Goal: Task Accomplishment & Management: Use online tool/utility

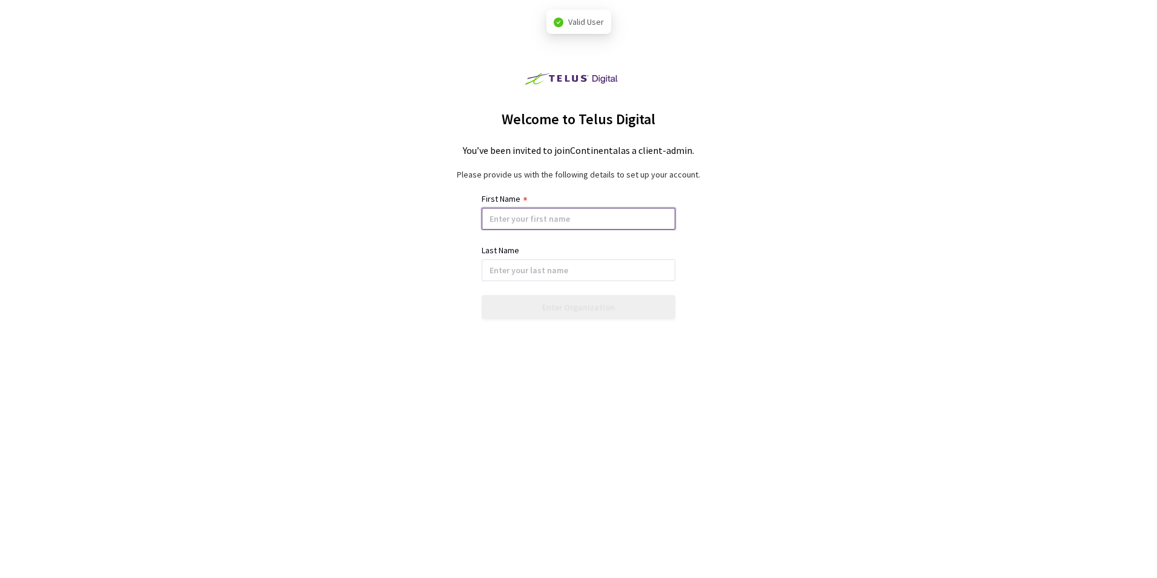
click at [581, 225] on input at bounding box center [579, 219] width 194 height 22
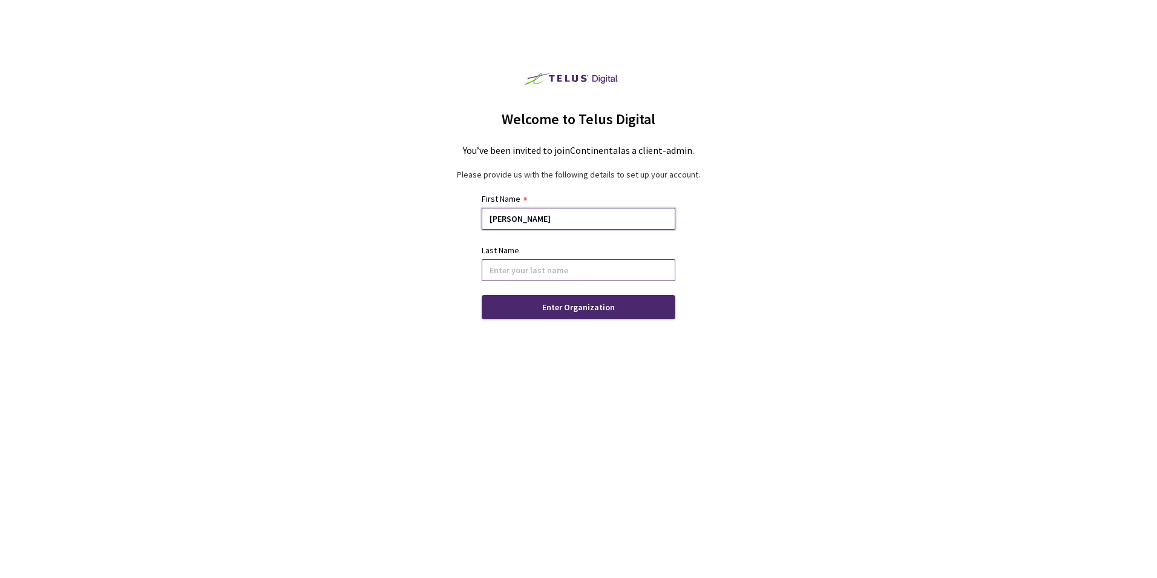
type input "[PERSON_NAME]"
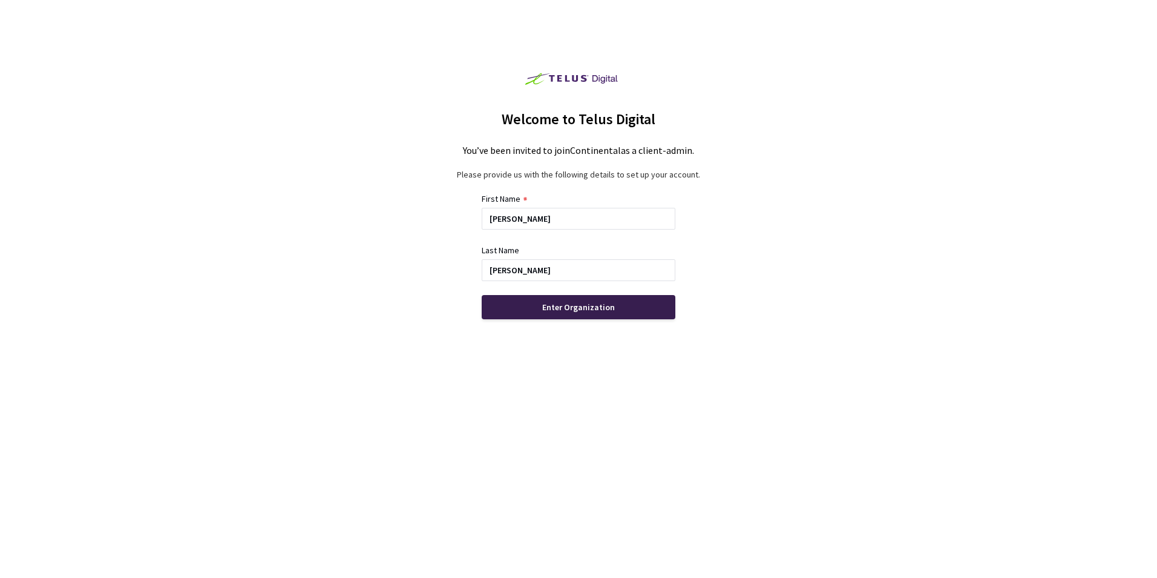
click at [587, 305] on div "Enter Organization" at bounding box center [578, 307] width 73 height 10
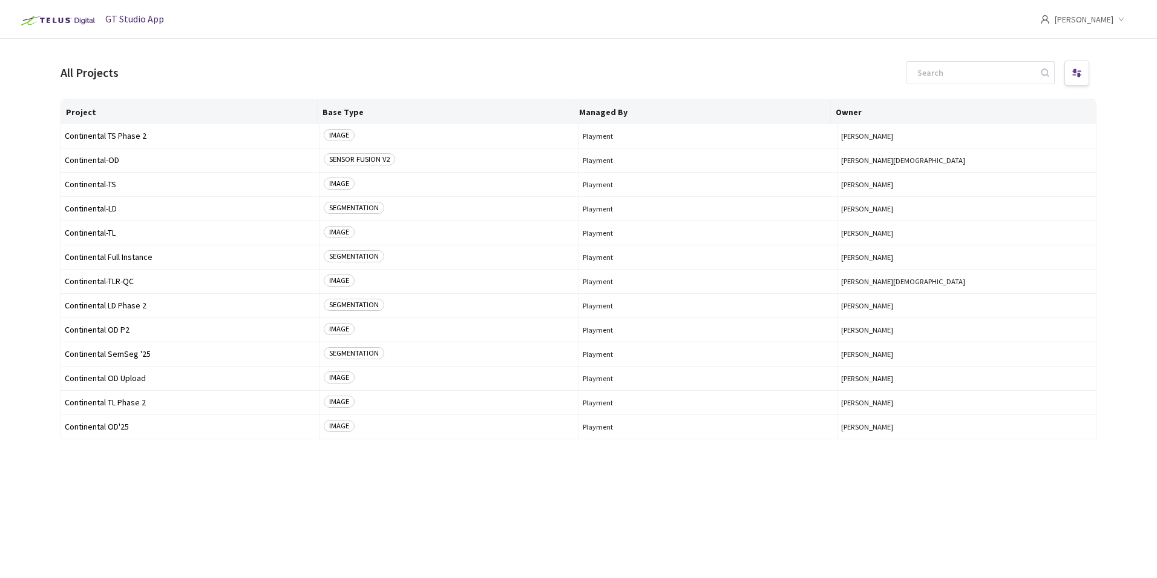
click at [1099, 24] on span "[PERSON_NAME]" at bounding box center [1084, 19] width 59 height 39
drag, startPoint x: 531, startPoint y: 48, endPoint x: 524, endPoint y: 42, distance: 9.5
click at [524, 42] on main "All Projects Project Base Type Managed By Owner Continental TS Phase 2 IMAGE Pl…" at bounding box center [578, 328] width 1157 height 578
click at [1059, 29] on div "[PERSON_NAME]" at bounding box center [1092, 19] width 102 height 39
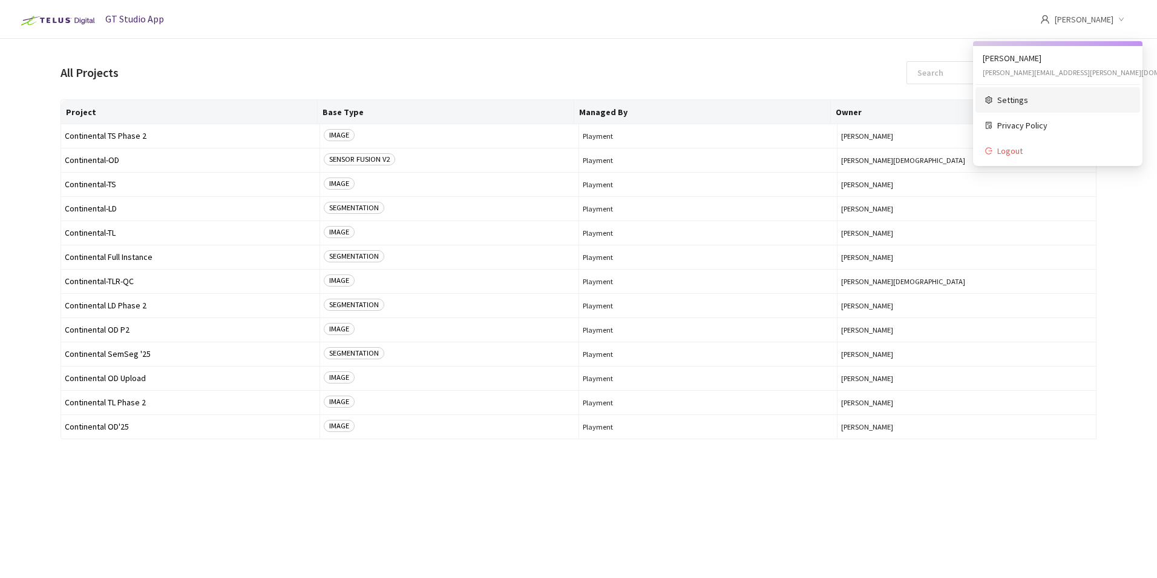
click at [1040, 91] on li "Settings" at bounding box center [1058, 99] width 165 height 25
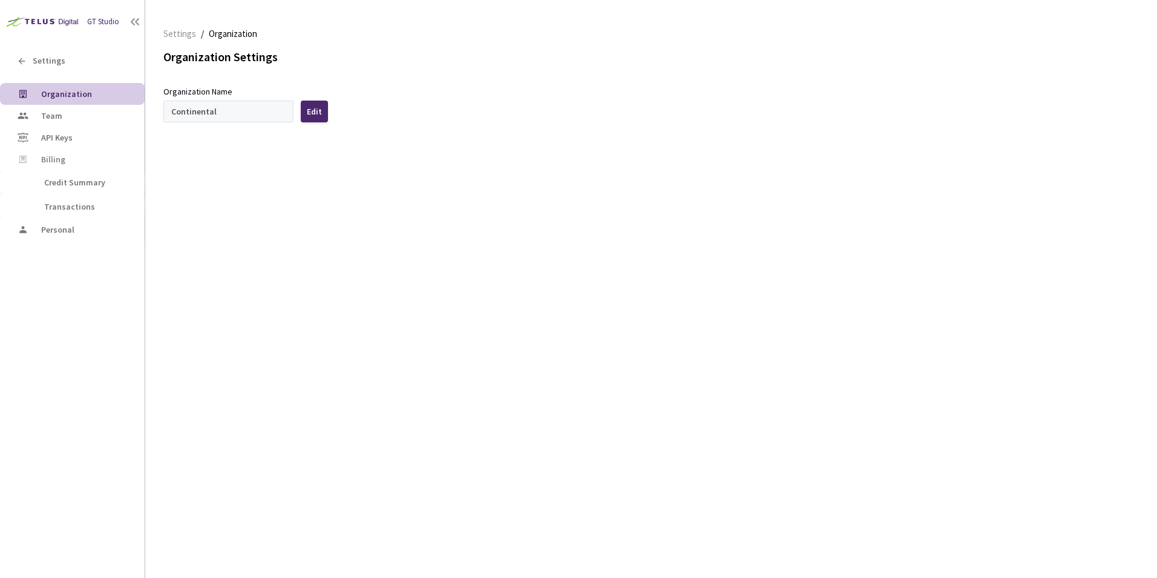
type input "Continental"
click at [76, 108] on li "Team" at bounding box center [72, 116] width 145 height 22
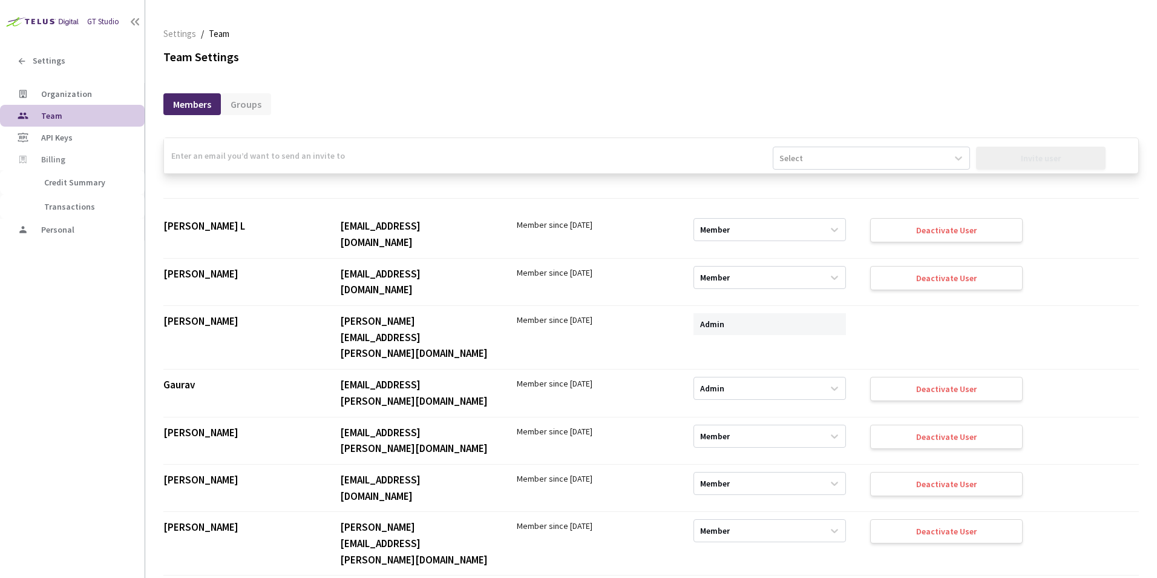
click at [27, 10] on div "GT Studio" at bounding box center [72, 17] width 145 height 34
click at [34, 16] on img at bounding box center [41, 21] width 82 height 19
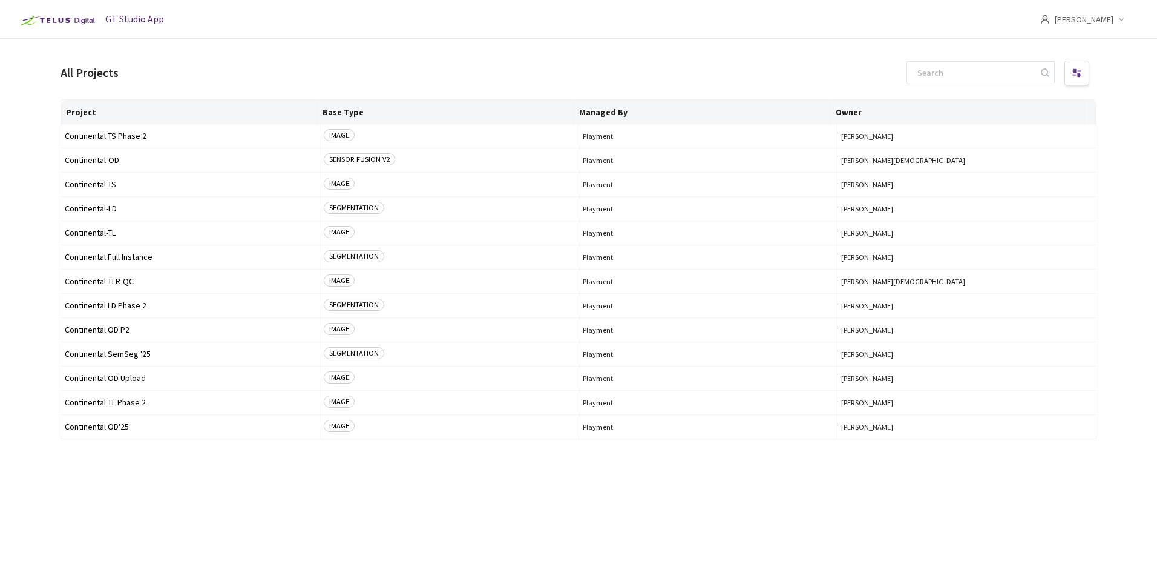
click at [502, 43] on main "All Projects Project Base Type Managed By Owner Continental TS Phase 2 IMAGE Pl…" at bounding box center [578, 328] width 1157 height 578
click at [133, 351] on span "Continental SemSeg '25" at bounding box center [190, 353] width 251 height 9
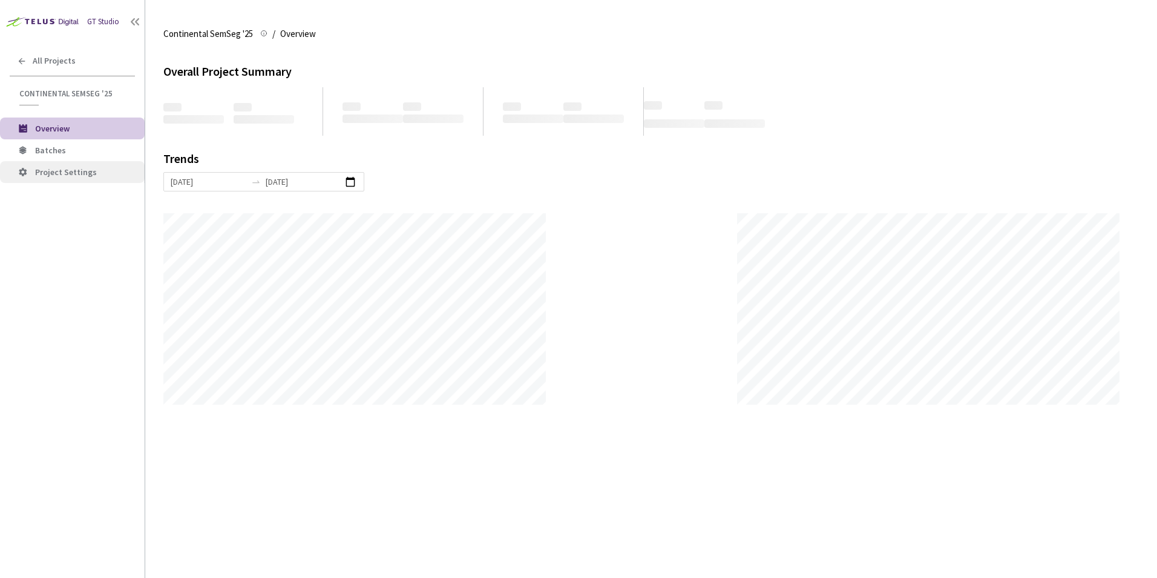
scroll to position [578, 1157]
click at [92, 150] on span "Batches" at bounding box center [85, 150] width 100 height 10
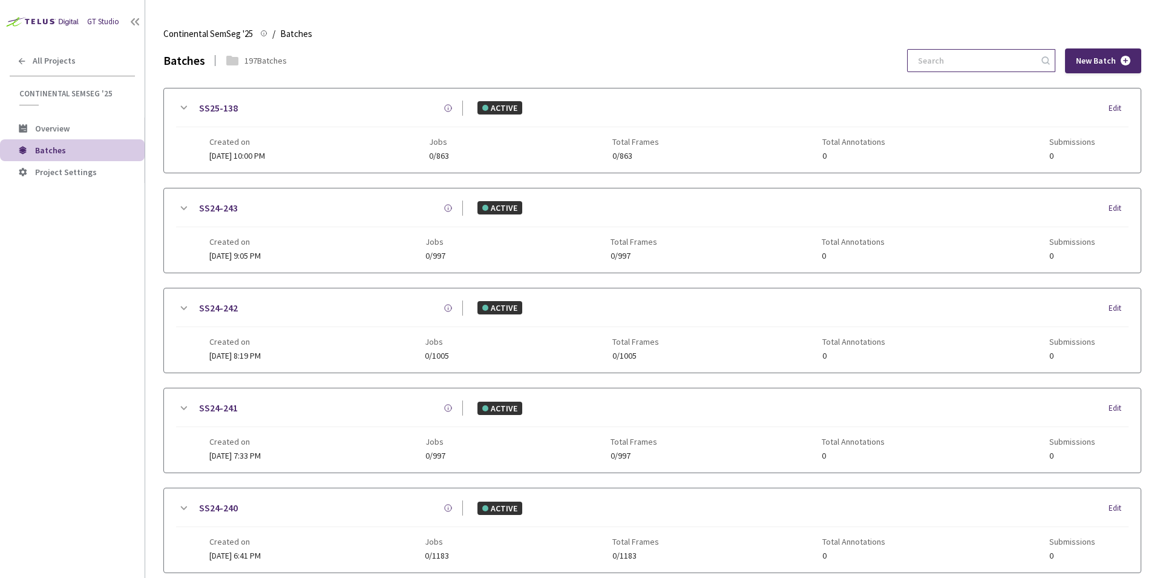
click at [940, 54] on input at bounding box center [975, 61] width 129 height 22
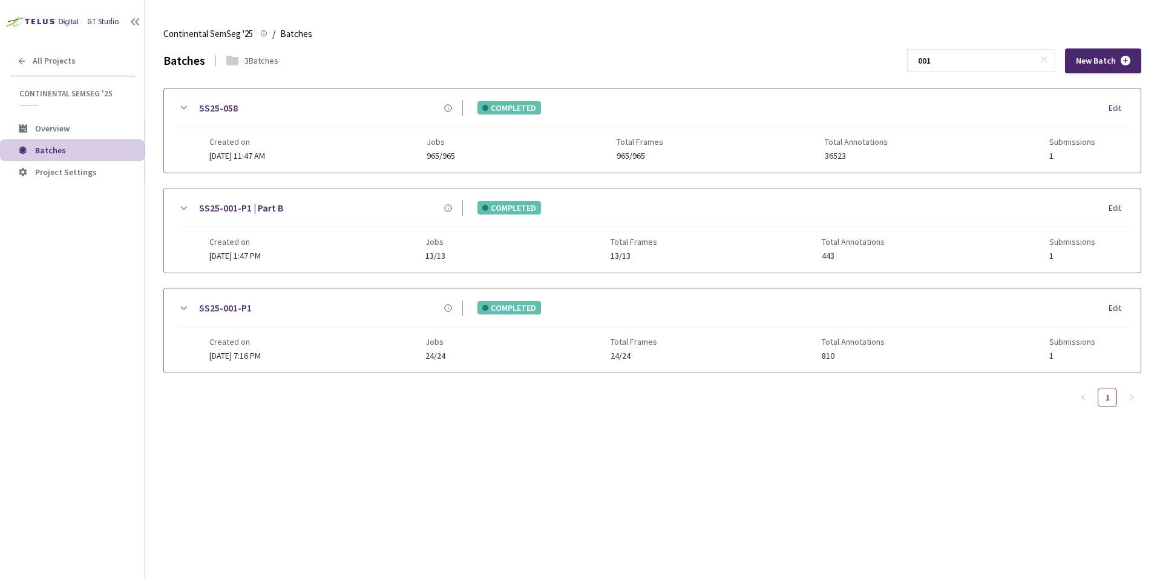
drag, startPoint x: 950, startPoint y: 54, endPoint x: 913, endPoint y: 54, distance: 37.5
click at [914, 54] on div "Batches 3 Batches 001 New Batch" at bounding box center [652, 60] width 978 height 25
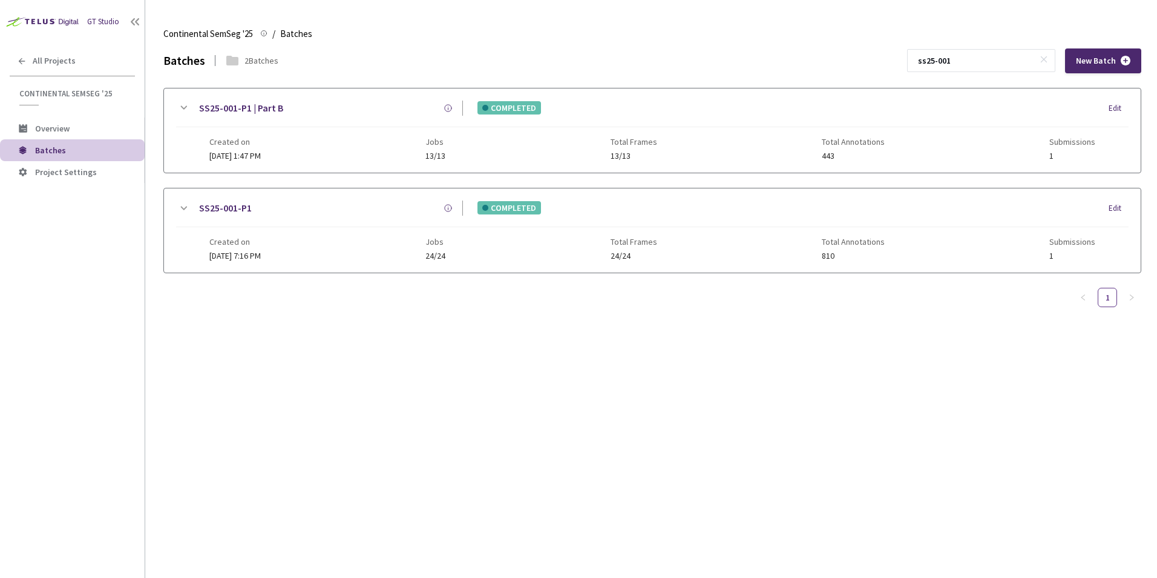
type input "ss25-001"
click at [184, 206] on icon at bounding box center [183, 208] width 15 height 15
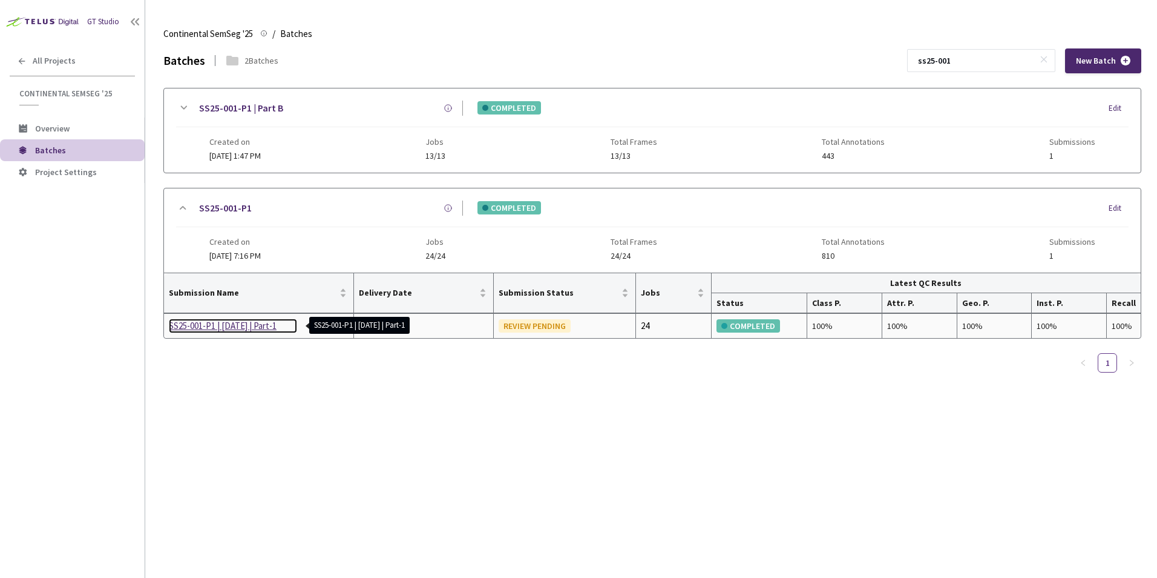
click at [270, 329] on div "SS25-001-P1 | [DATE] | Part-1" at bounding box center [233, 325] width 128 height 15
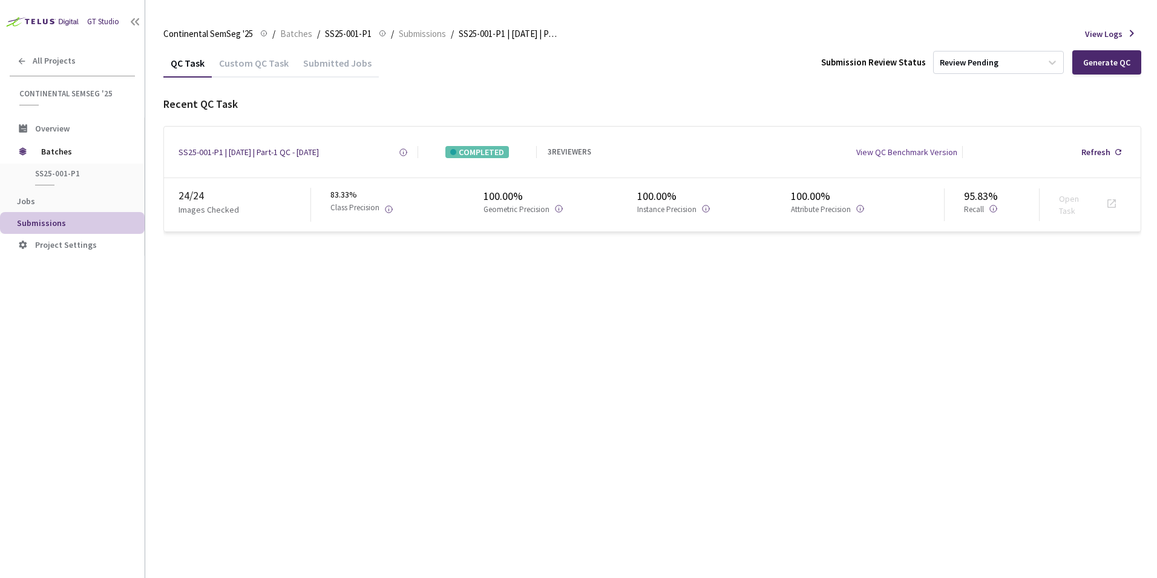
click at [278, 62] on div "Custom QC Task" at bounding box center [254, 67] width 84 height 21
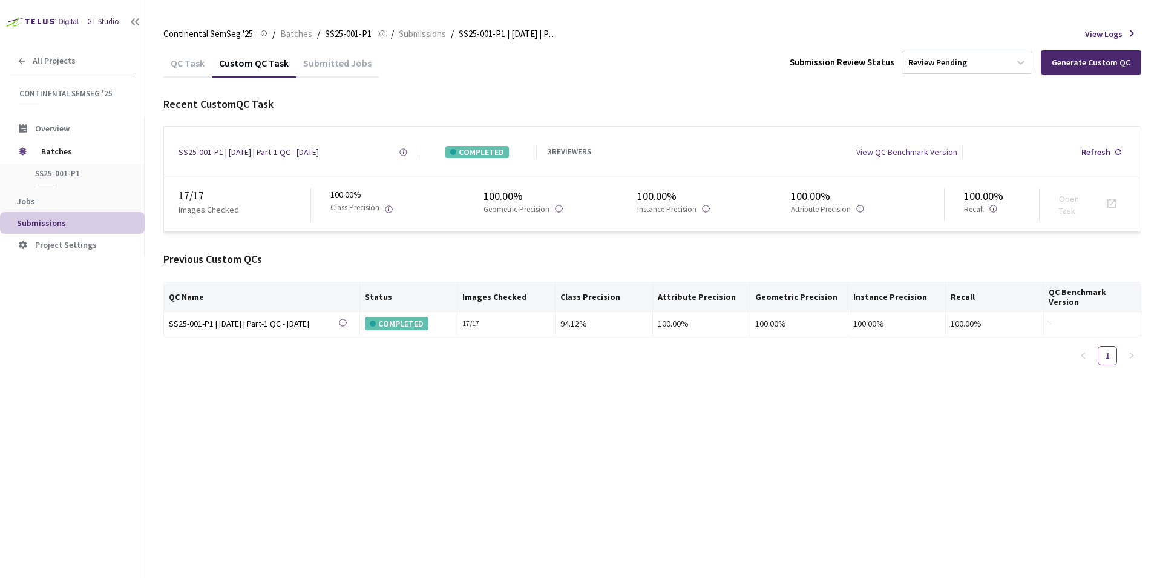
click at [350, 69] on div "Submitted Jobs" at bounding box center [337, 67] width 83 height 21
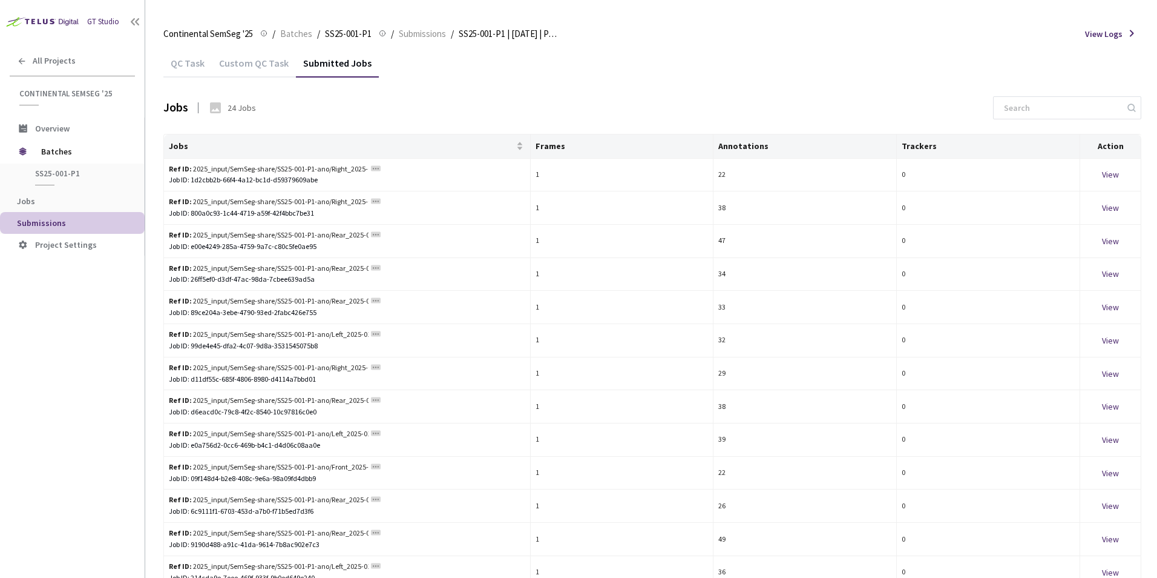
click at [246, 69] on div "Custom QC Task" at bounding box center [254, 67] width 84 height 21
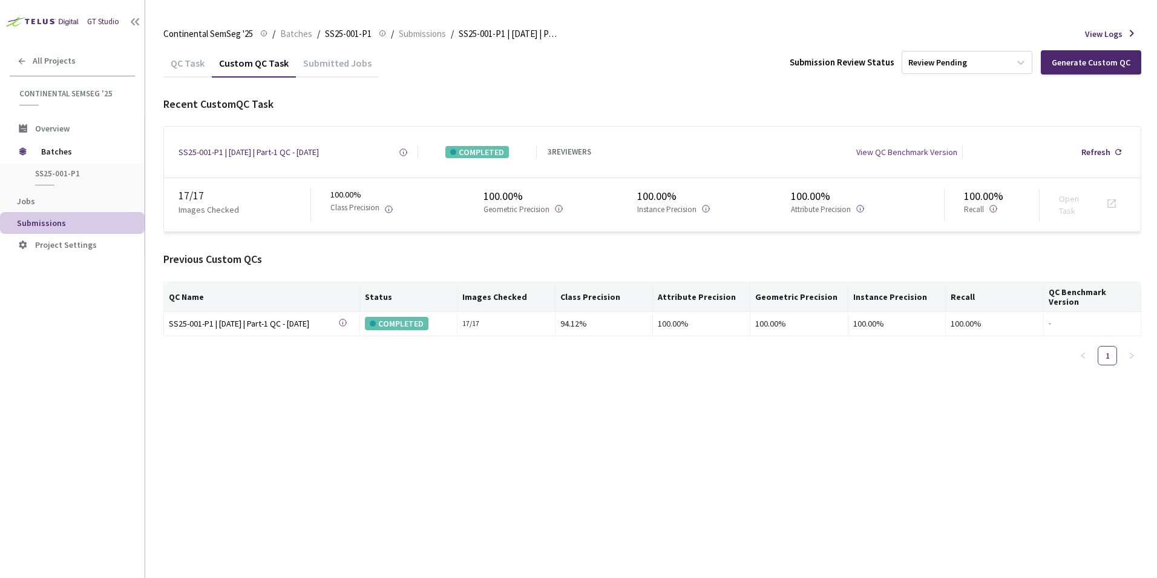
click at [182, 70] on div "QC Task" at bounding box center [187, 67] width 48 height 21
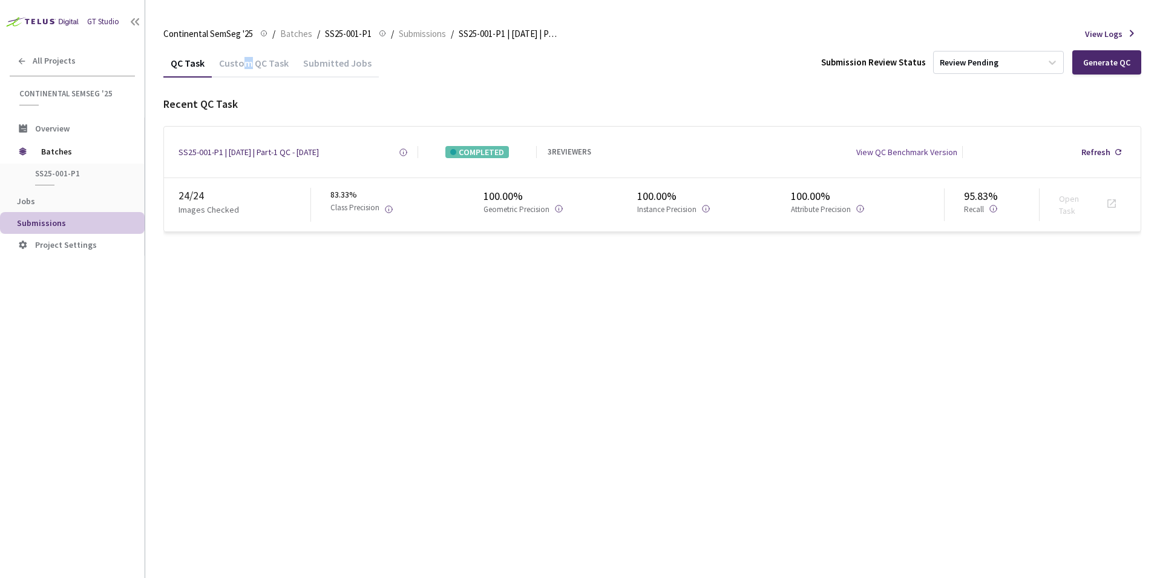
click at [246, 63] on div "Custom QC Task" at bounding box center [254, 67] width 84 height 21
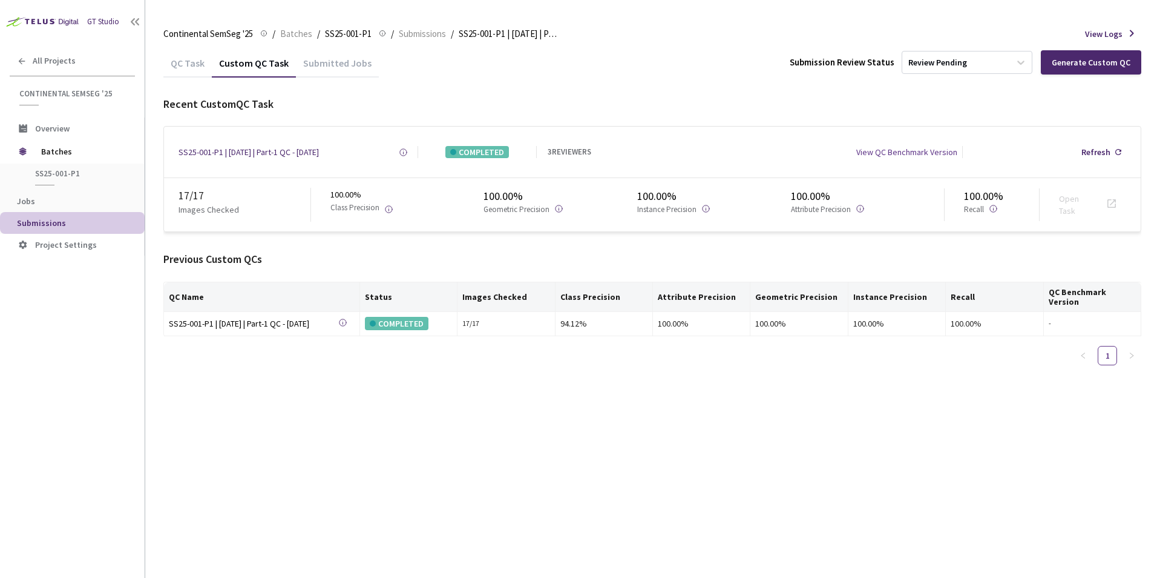
drag, startPoint x: 246, startPoint y: 63, endPoint x: 560, endPoint y: 99, distance: 315.6
click at [582, 89] on div "QC Task Custom QC Task Submitted Jobs Submission Review Status Review Pending G…" at bounding box center [652, 211] width 978 height 326
click at [282, 157] on div "SS25-001-P1 | 20th May 2025 | Part-1 QC - 01 Jul, 2025" at bounding box center [249, 152] width 140 height 12
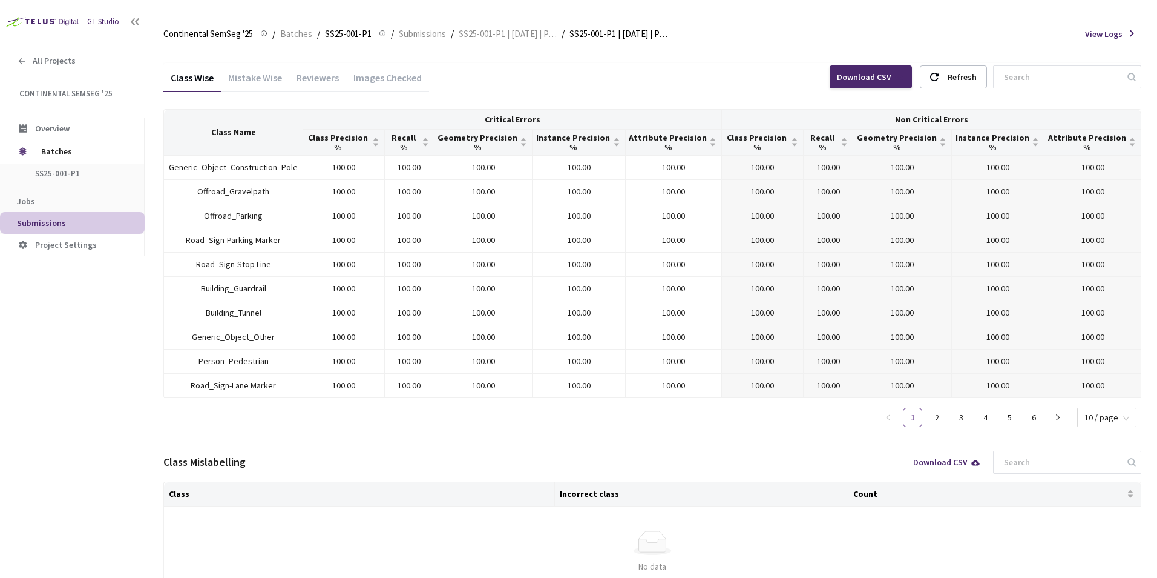
click at [247, 81] on div "Mistake Wise" at bounding box center [255, 81] width 68 height 21
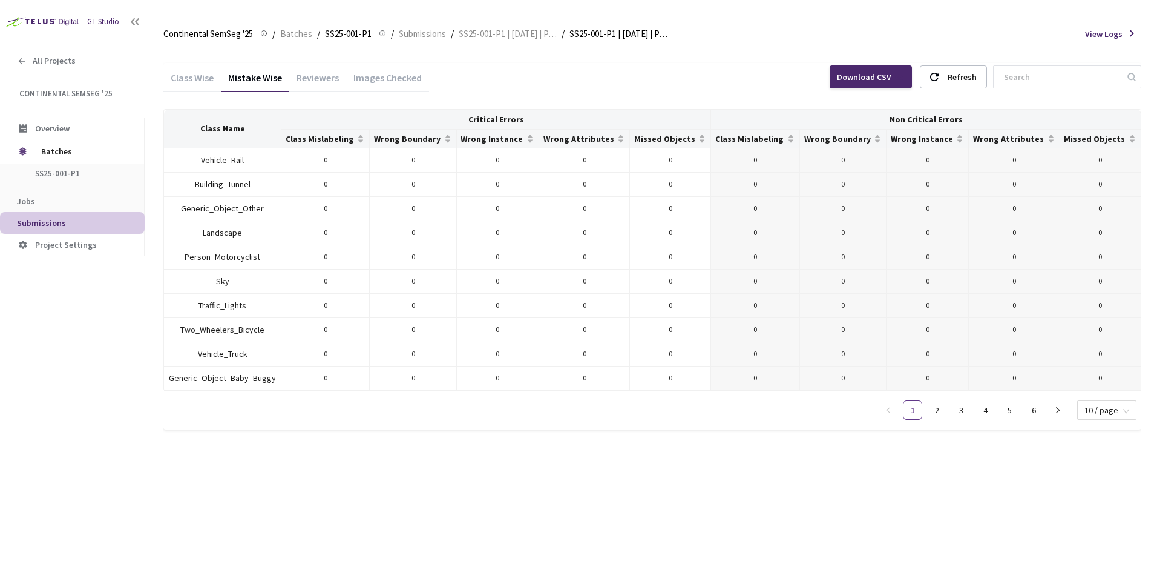
click at [320, 87] on div "Reviewers" at bounding box center [317, 81] width 57 height 21
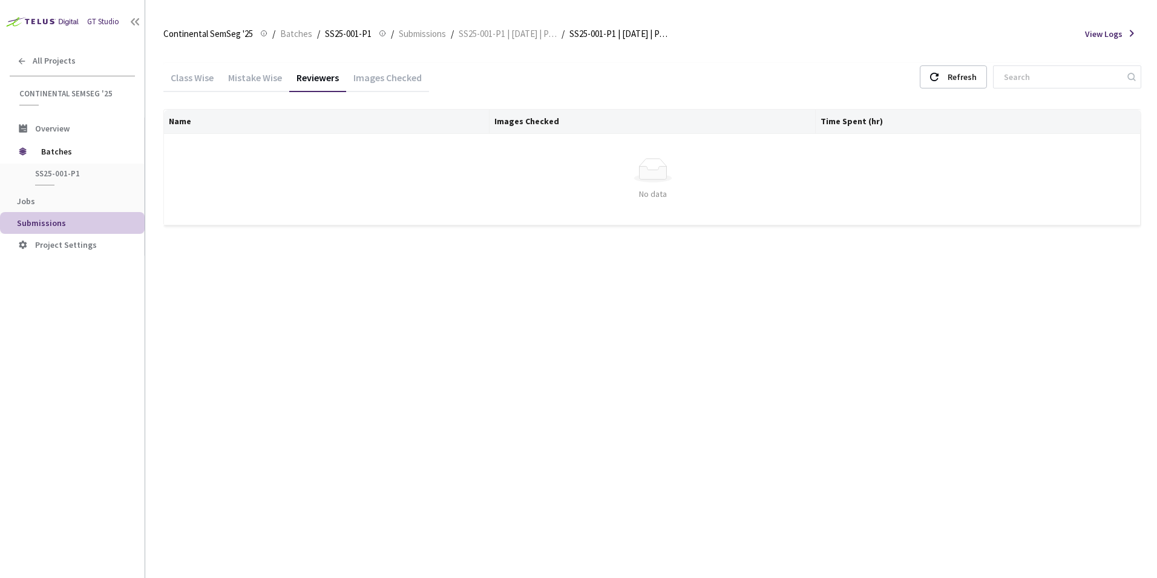
click at [386, 75] on div "Images Checked" at bounding box center [387, 81] width 83 height 21
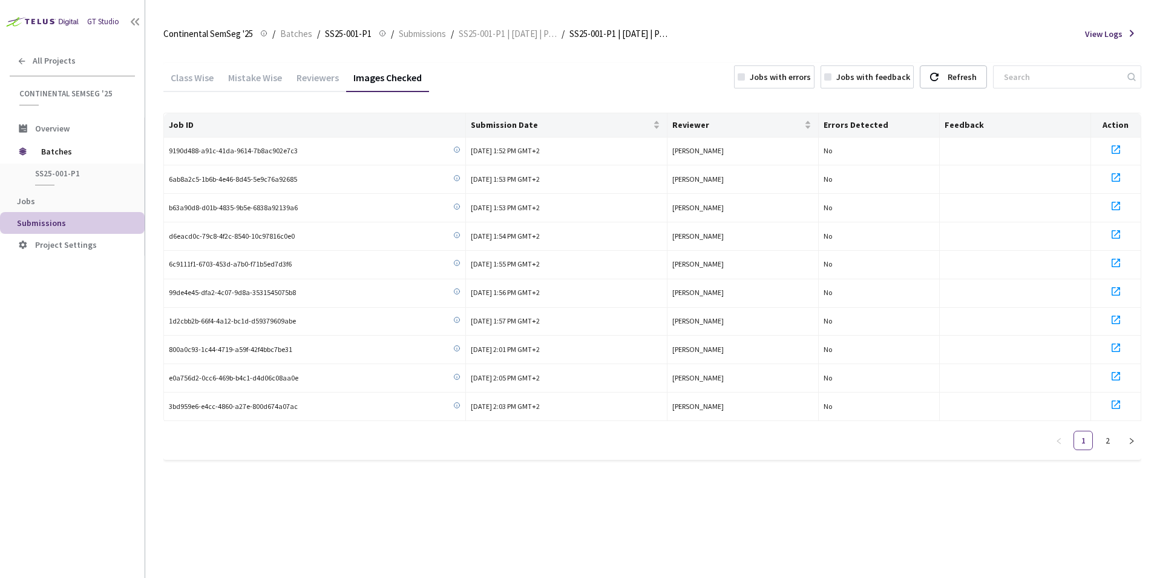
click at [194, 76] on div "Class Wise" at bounding box center [192, 81] width 58 height 21
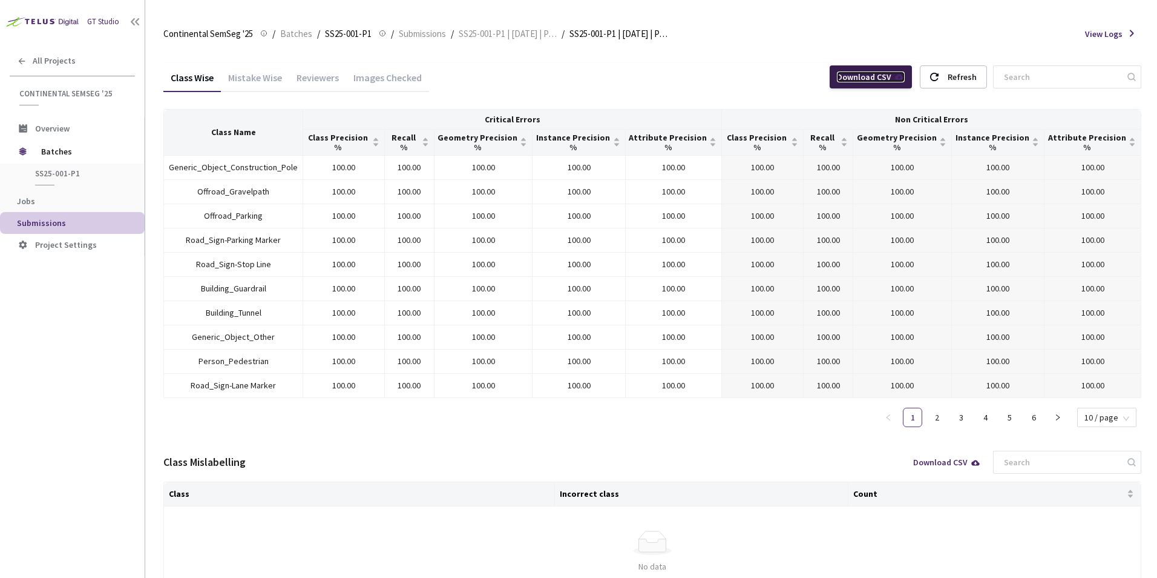
click at [888, 76] on link "Download CSV" at bounding box center [871, 76] width 68 height 11
click at [750, 68] on div "Class Wise Mistake Wise Reviewers Images Checked Download CSV Refresh" at bounding box center [652, 78] width 978 height 31
click at [1121, 33] on span "View Logs" at bounding box center [1104, 34] width 38 height 12
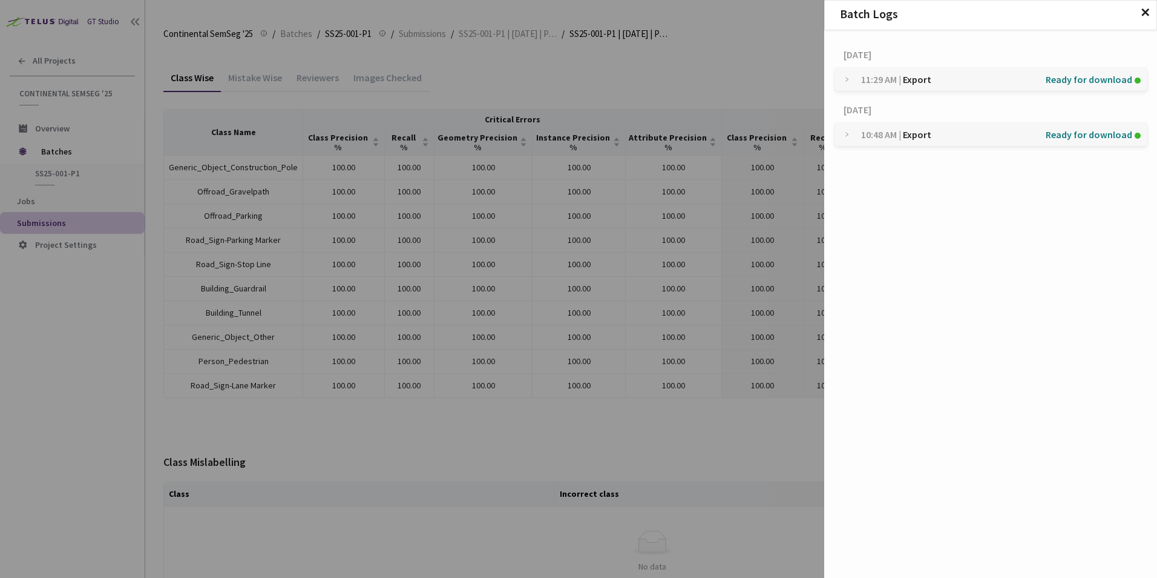
click at [763, 76] on div "Batch Logs ✕ 07 Oct, 2025 11:29 AM | Export Ready for download 24 Sep, 2025 10:…" at bounding box center [578, 289] width 1157 height 578
click at [1148, 12] on span "✕" at bounding box center [1146, 12] width 10 height 13
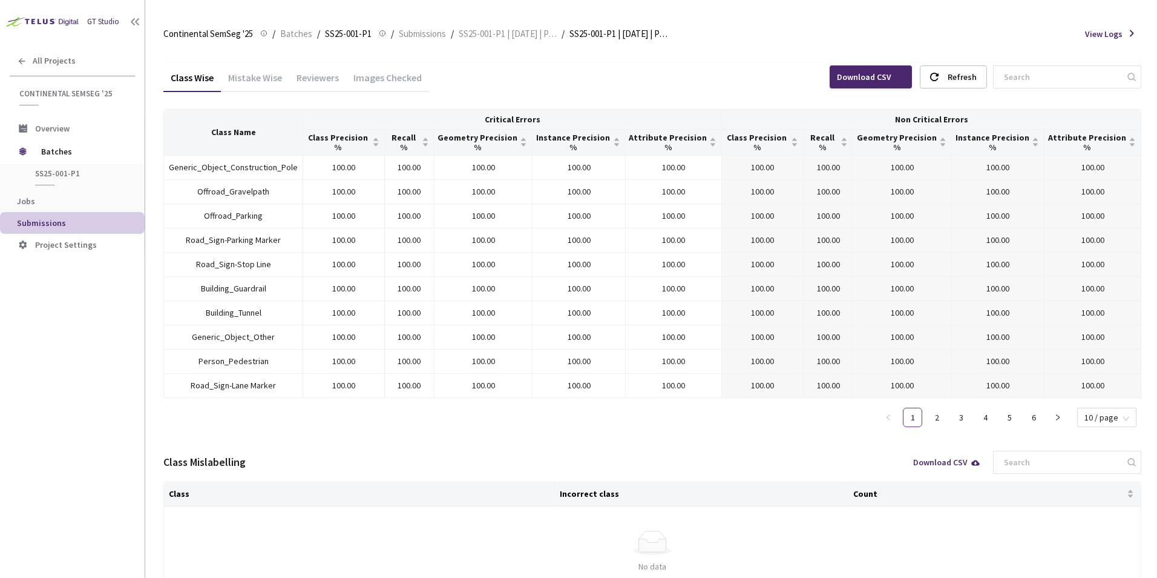
click at [255, 68] on div "Mistake Wise" at bounding box center [255, 76] width 68 height 26
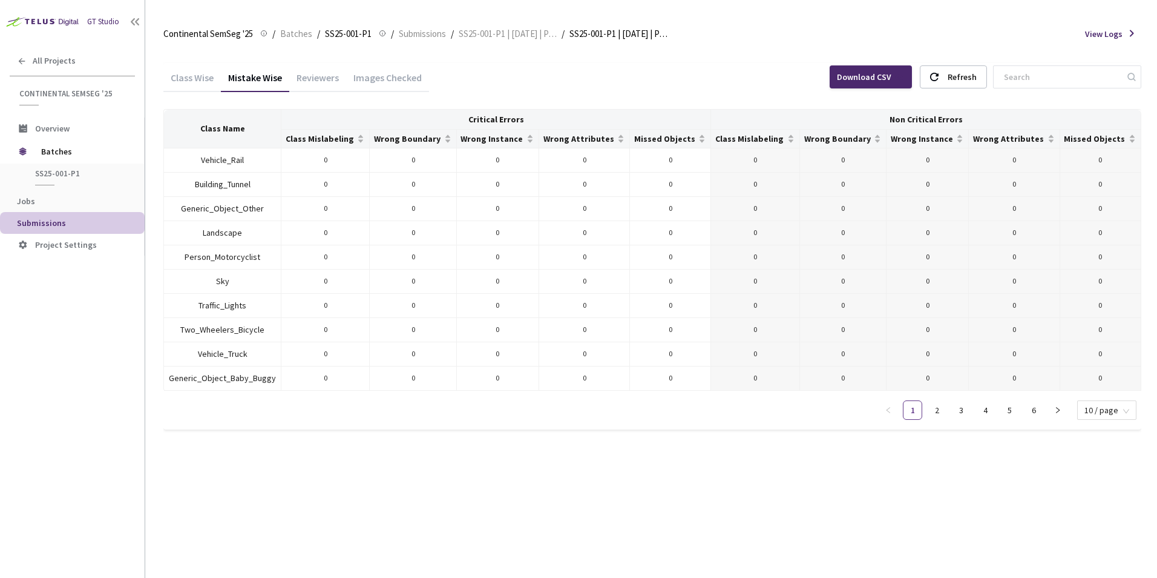
click at [327, 84] on div "Reviewers" at bounding box center [317, 81] width 57 height 21
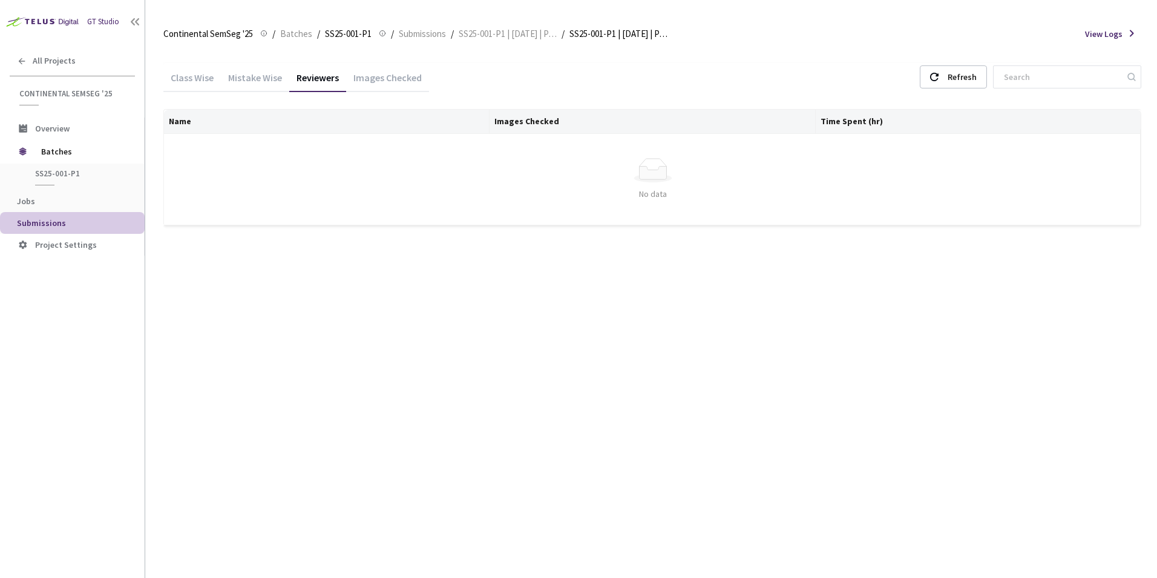
click at [396, 84] on div "Images Checked" at bounding box center [387, 81] width 83 height 21
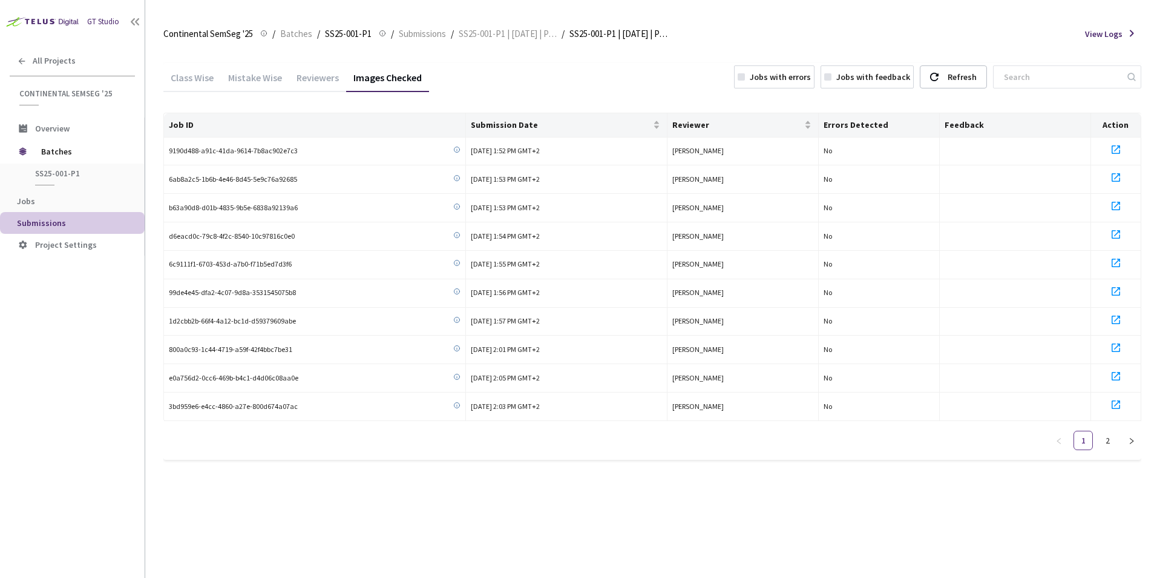
click at [219, 82] on div "Class Wise" at bounding box center [192, 81] width 58 height 21
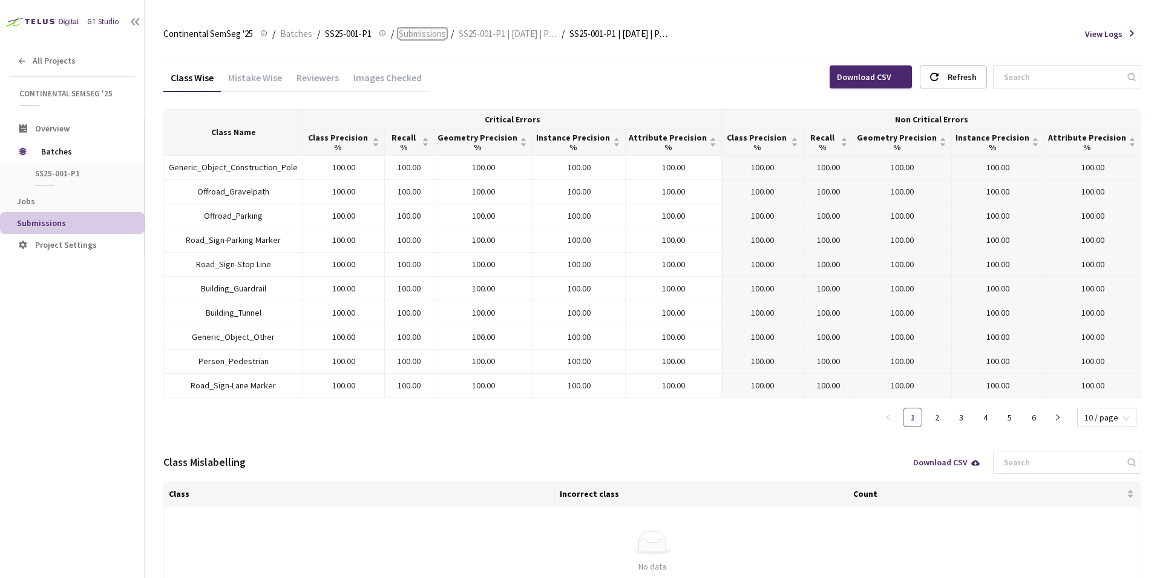
click at [435, 33] on span "Submissions" at bounding box center [422, 34] width 47 height 15
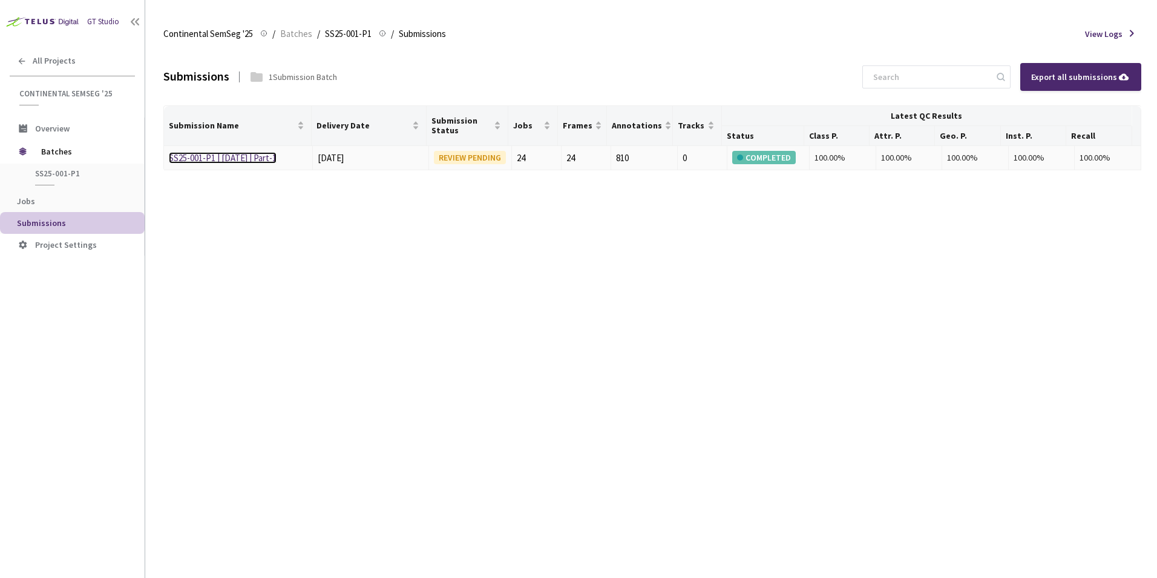
click at [247, 154] on link "SS25-001-P1 | [DATE] | Part-1" at bounding box center [223, 158] width 108 height 12
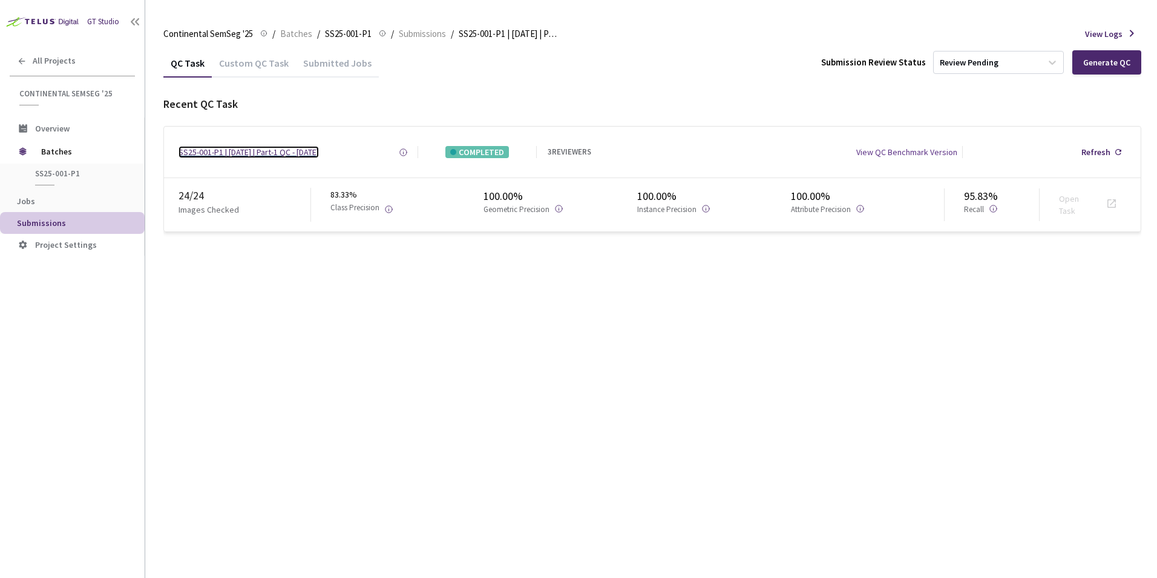
click at [228, 157] on div "SS25-001-P1 | [DATE] | Part-1 QC - [DATE]" at bounding box center [249, 152] width 140 height 12
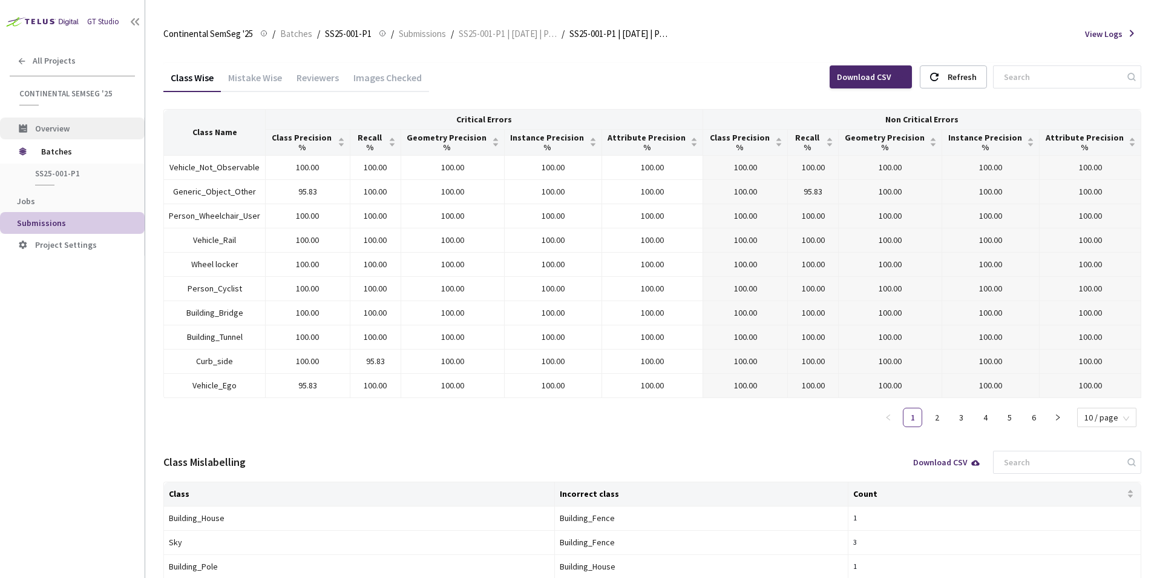
click at [47, 131] on span "Overview" at bounding box center [52, 128] width 35 height 11
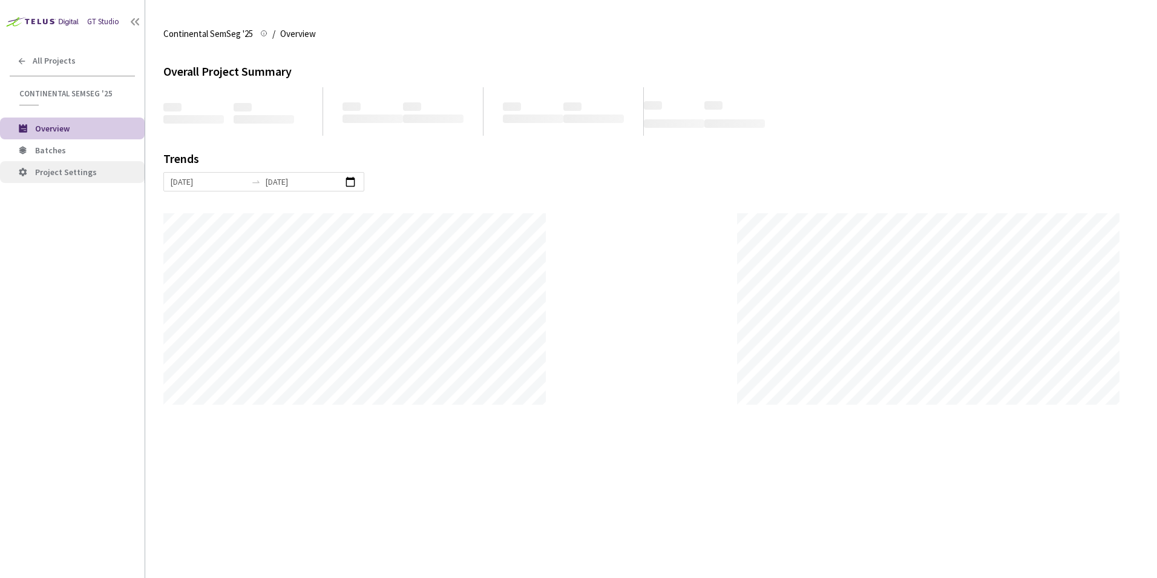
scroll to position [578, 1157]
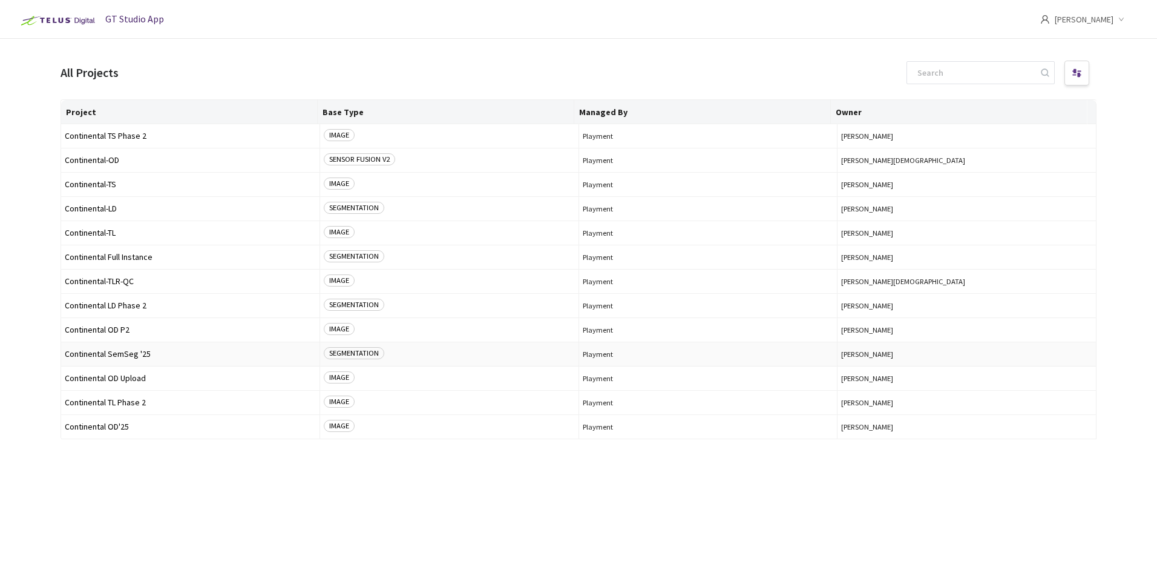
click at [125, 356] on span "Continental SemSeg '25" at bounding box center [190, 353] width 251 height 9
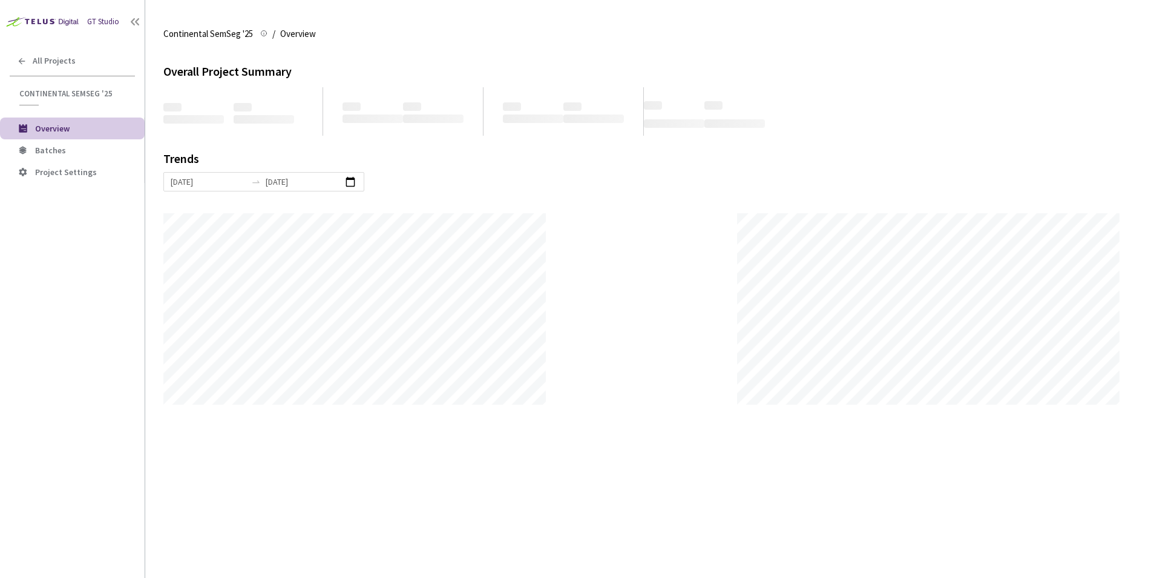
scroll to position [578, 1157]
click at [61, 150] on span "Batches" at bounding box center [50, 150] width 31 height 11
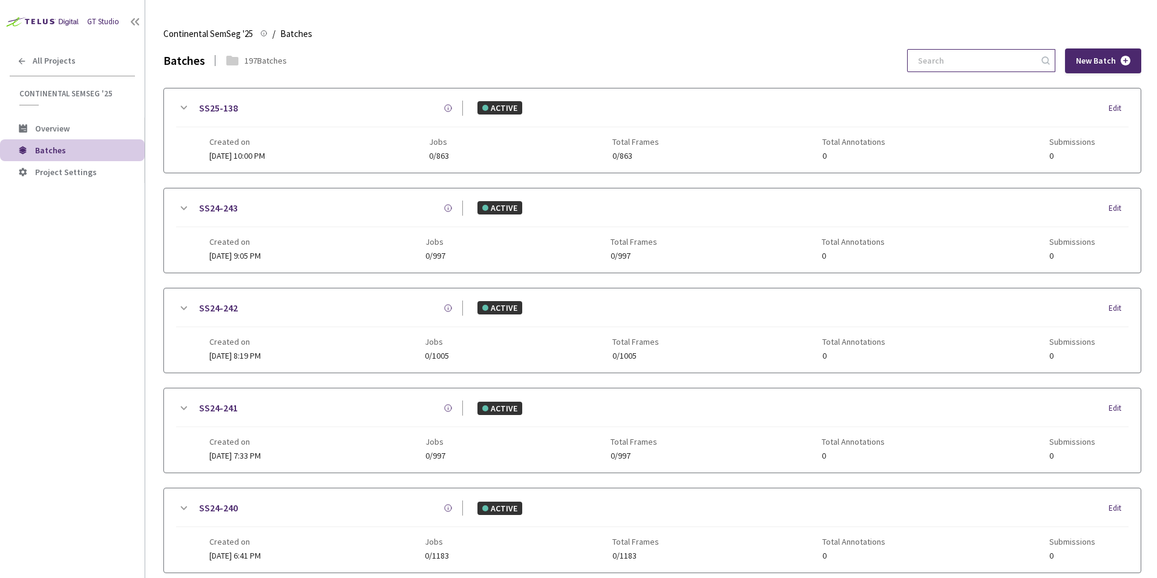
click at [964, 62] on input at bounding box center [975, 61] width 129 height 22
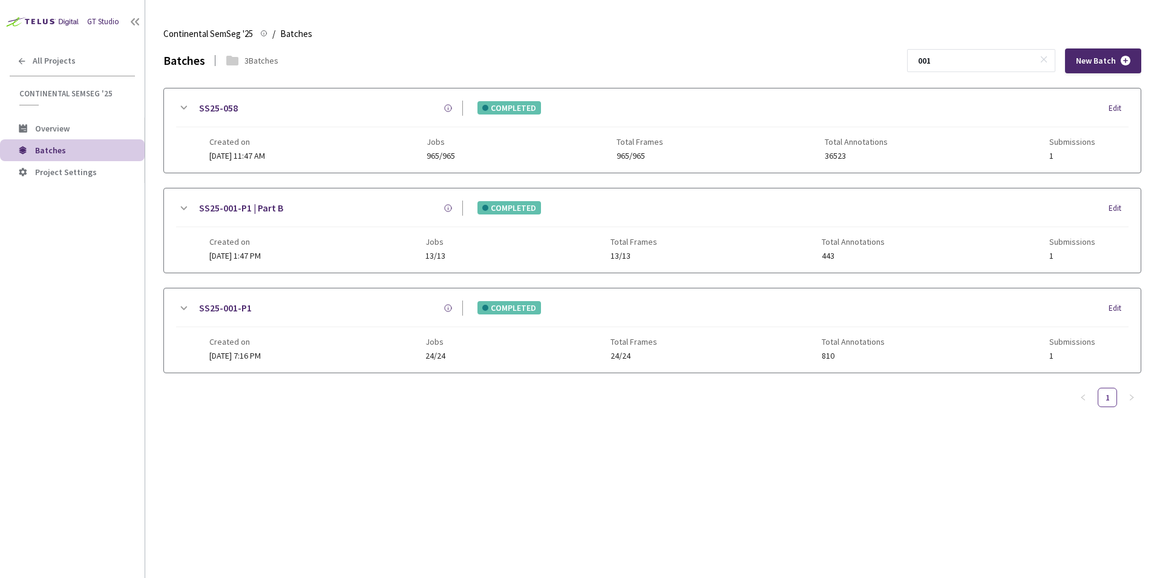
type input "001"
click at [295, 305] on div "SS25-001-P1" at bounding box center [327, 307] width 272 height 15
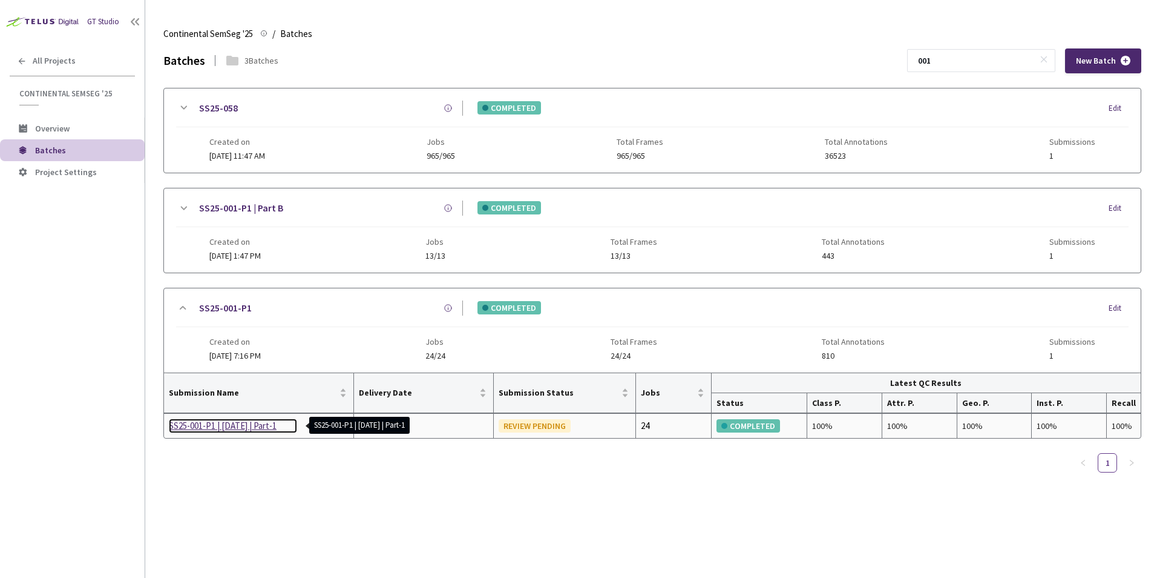
click at [250, 427] on div "SS25-001-P1 | [DATE] | Part-1" at bounding box center [233, 425] width 128 height 15
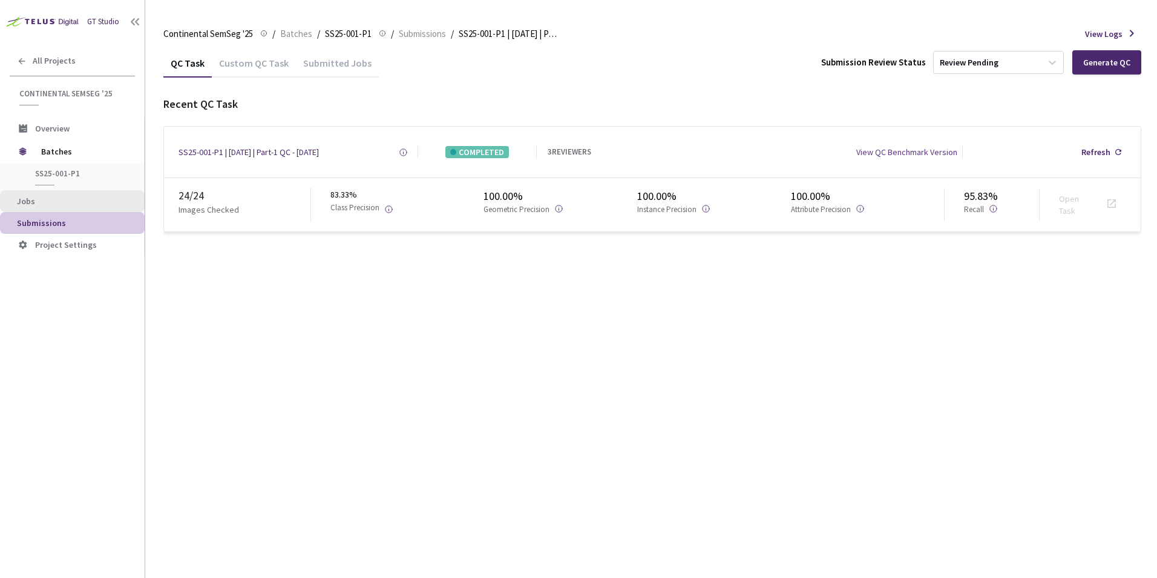
click at [50, 200] on span "Jobs" at bounding box center [76, 201] width 118 height 10
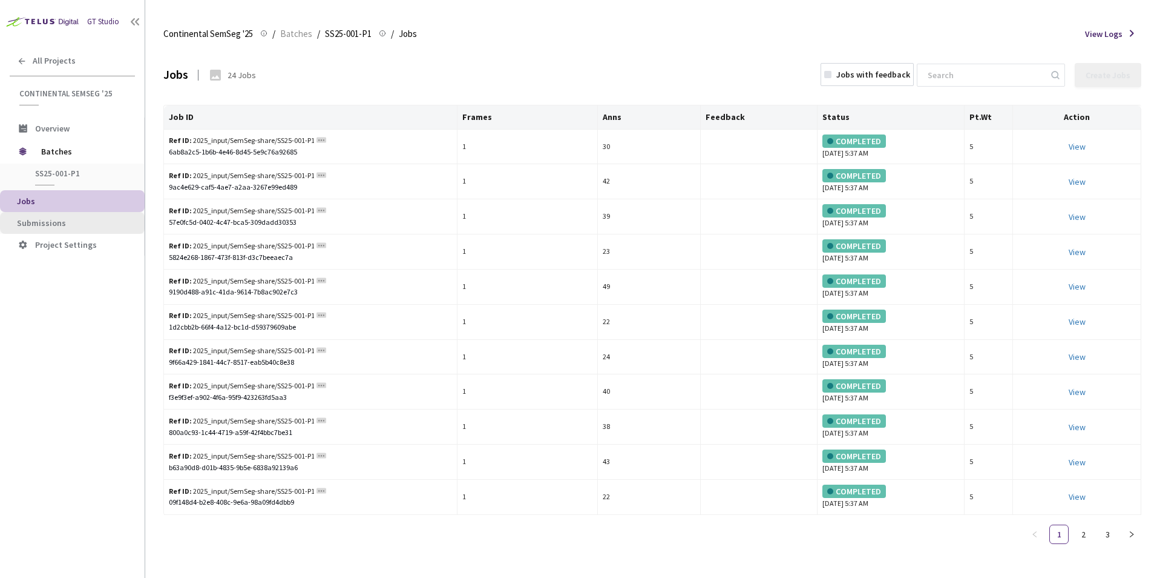
click at [61, 228] on li "Submissions" at bounding box center [72, 223] width 145 height 22
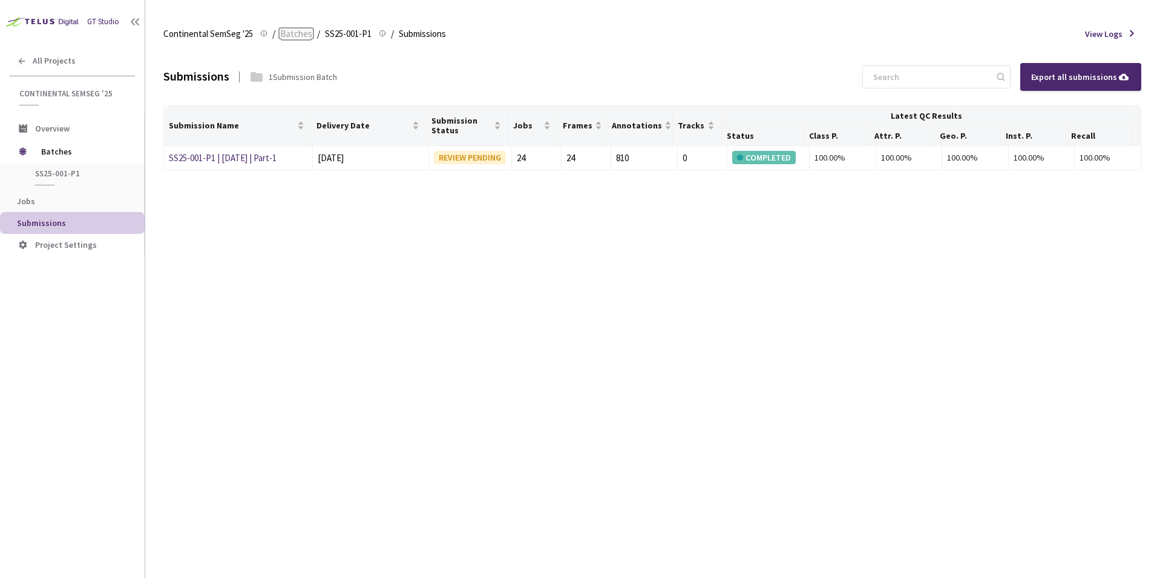
click at [297, 39] on span "Batches" at bounding box center [296, 34] width 32 height 15
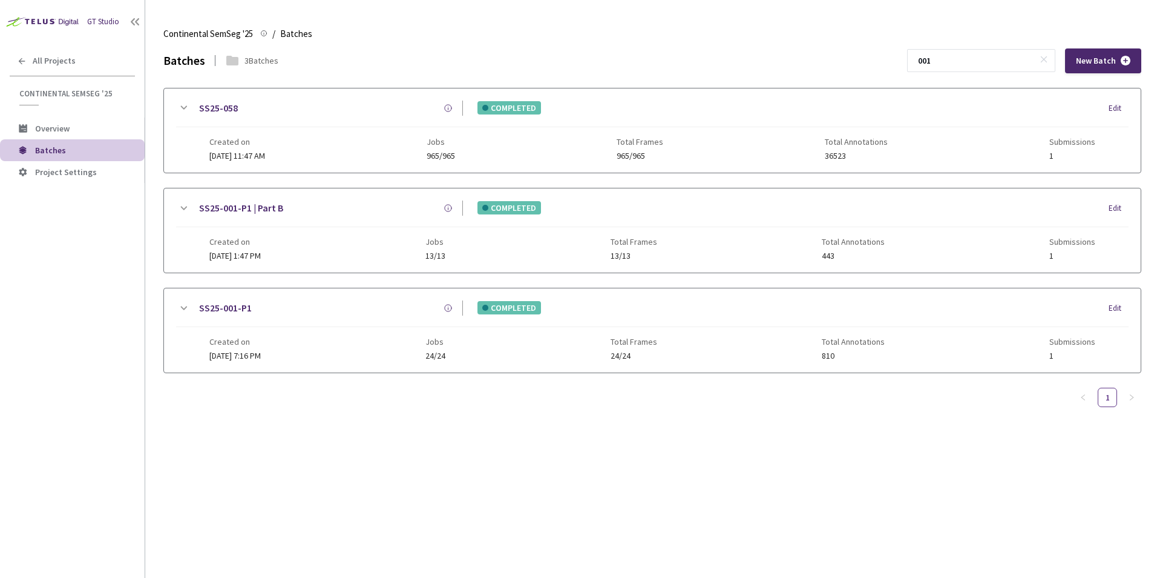
click at [286, 314] on div "SS25-001-P1" at bounding box center [327, 307] width 272 height 15
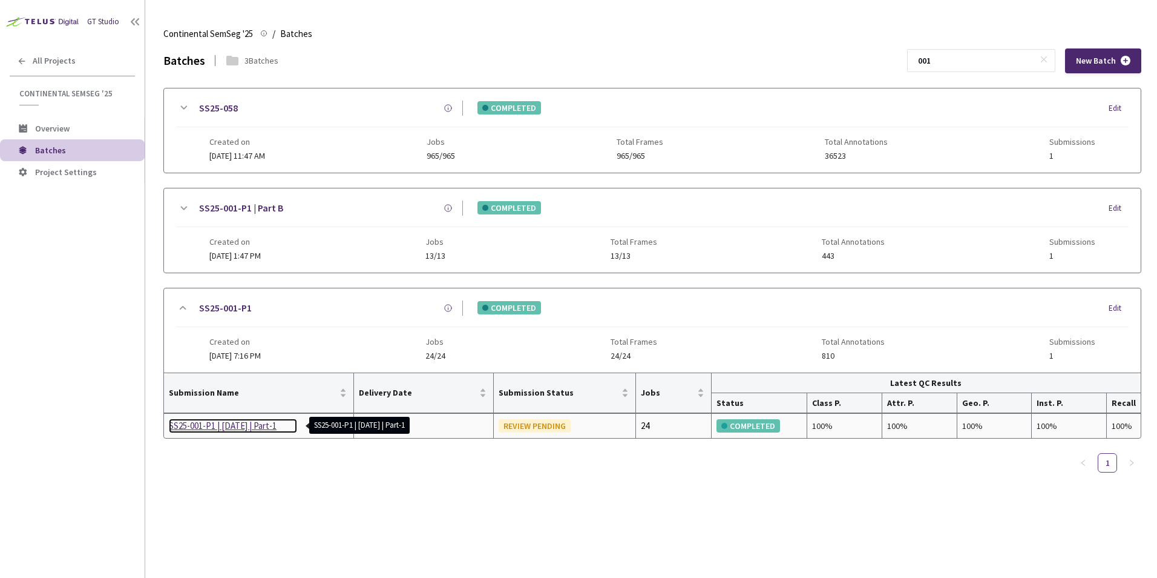
click at [251, 424] on div "SS25-001-P1 | [DATE] | Part-1" at bounding box center [233, 425] width 128 height 15
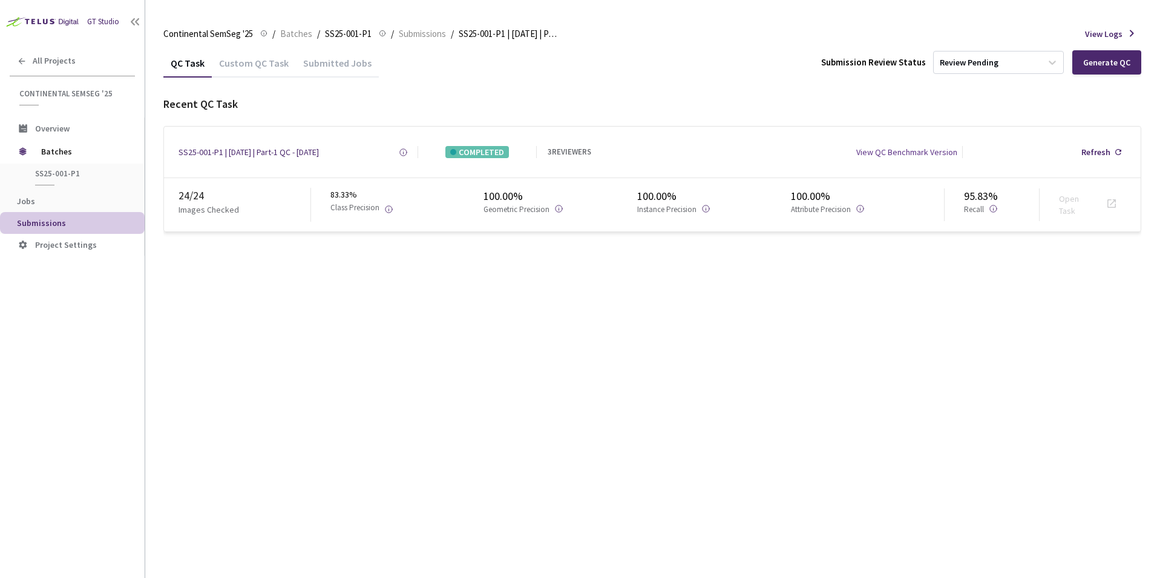
click at [104, 218] on span "Submissions" at bounding box center [76, 223] width 118 height 10
click at [34, 201] on span "Jobs" at bounding box center [26, 201] width 18 height 11
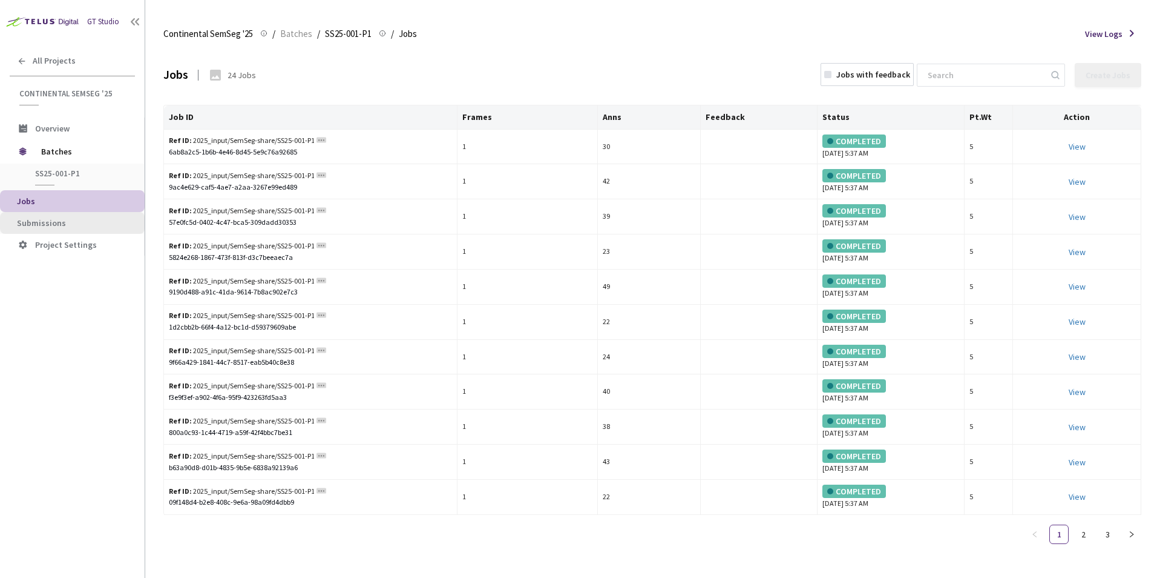
click at [54, 220] on span "Submissions" at bounding box center [41, 222] width 49 height 11
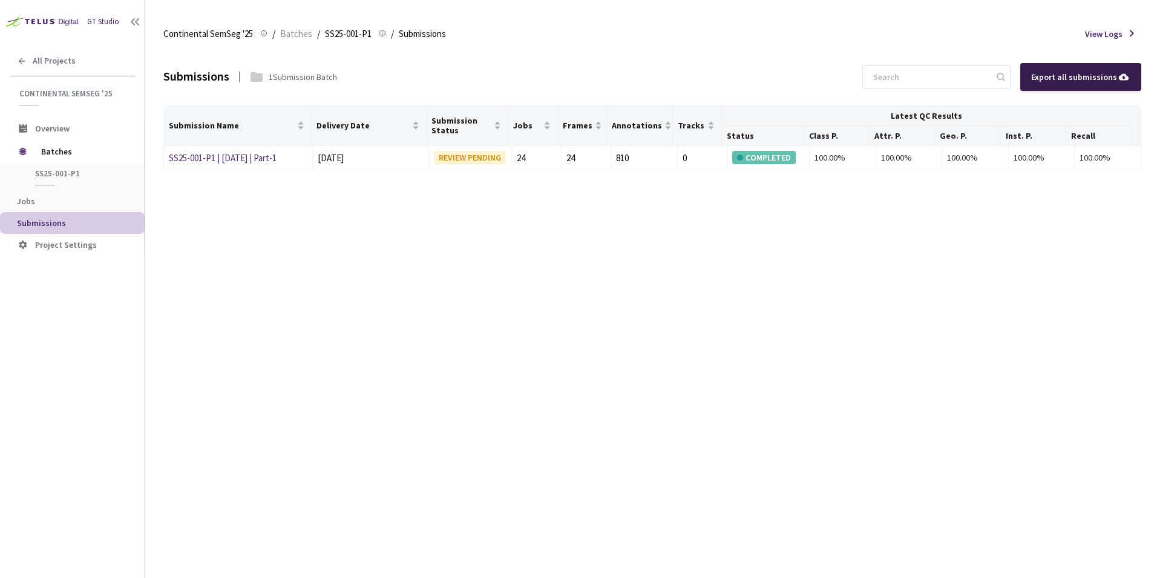
click at [1038, 79] on div "Export all submissions" at bounding box center [1081, 76] width 99 height 13
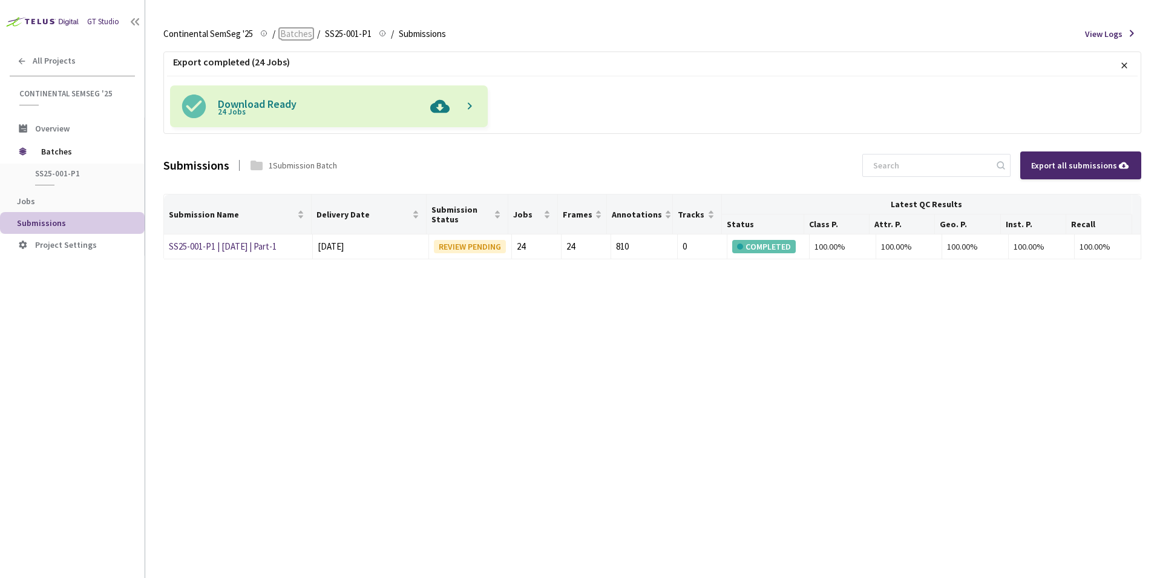
click at [305, 30] on span "Batches" at bounding box center [296, 34] width 32 height 15
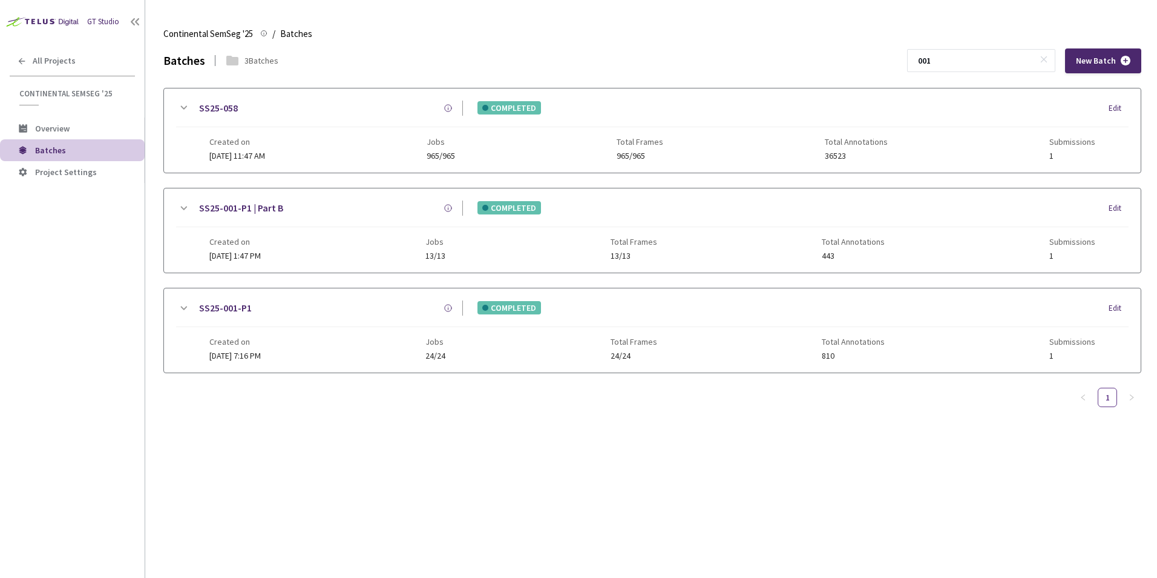
drag, startPoint x: 252, startPoint y: 314, endPoint x: 250, endPoint y: 321, distance: 7.7
click at [252, 314] on div "SS25-001-P1" at bounding box center [226, 307] width 54 height 15
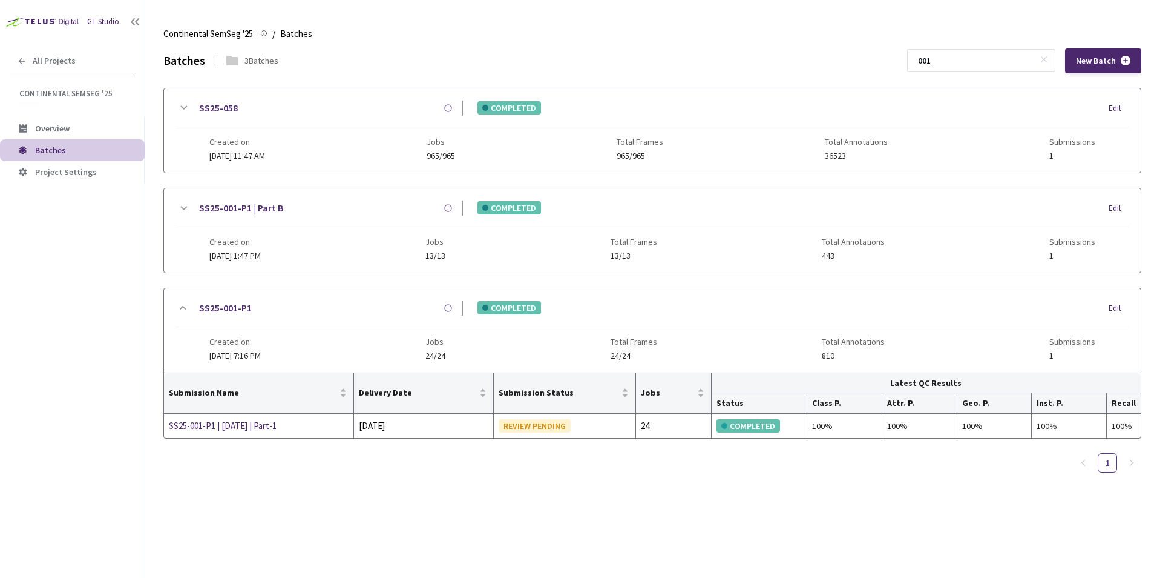
click at [280, 307] on div "SS25-001-P1" at bounding box center [327, 307] width 272 height 15
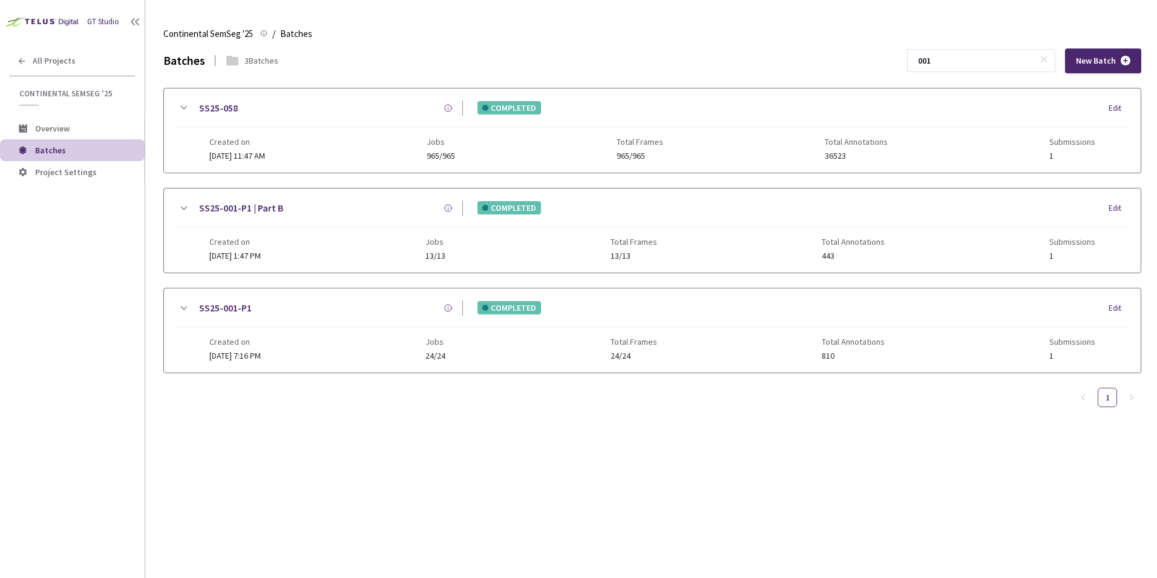
click at [281, 312] on div "SS25-001-P1" at bounding box center [327, 307] width 272 height 15
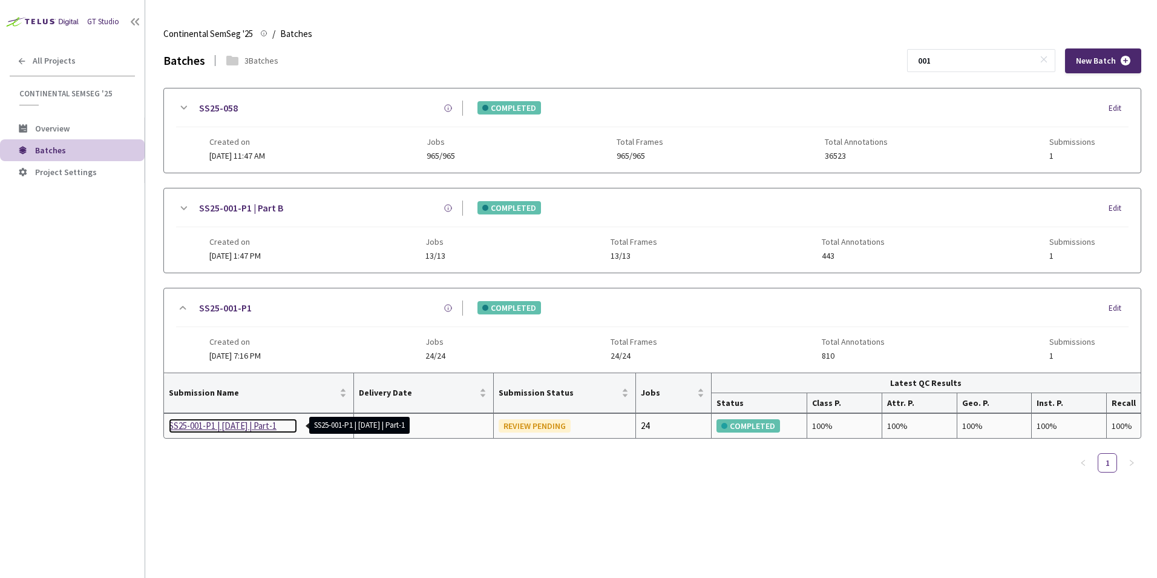
click at [257, 426] on div "SS25-001-P1 | [DATE] | Part-1" at bounding box center [233, 425] width 128 height 15
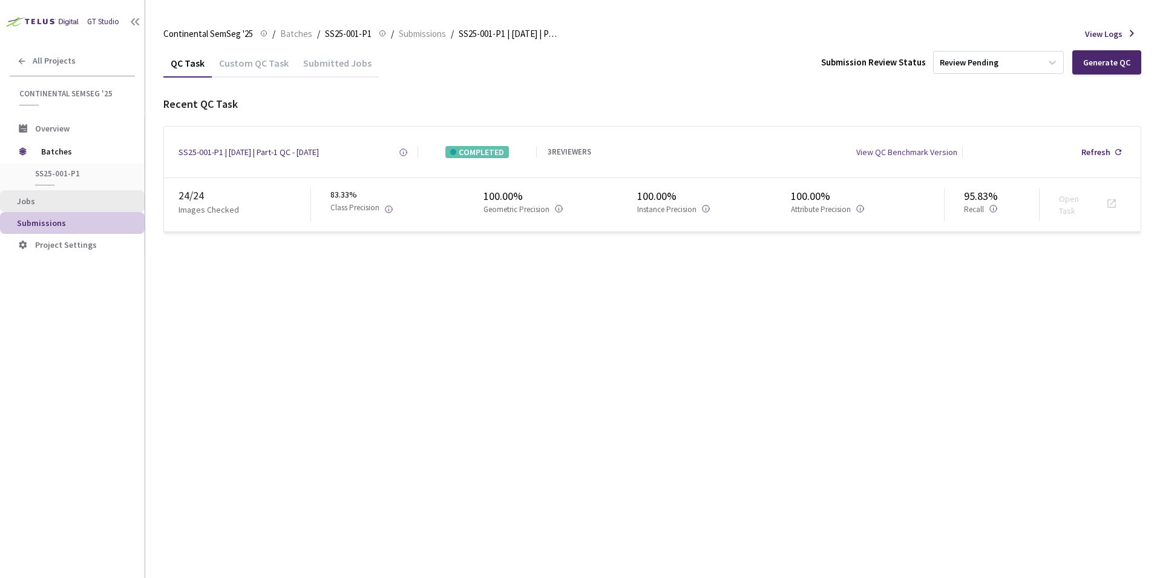
click at [97, 200] on span "Jobs" at bounding box center [76, 201] width 118 height 10
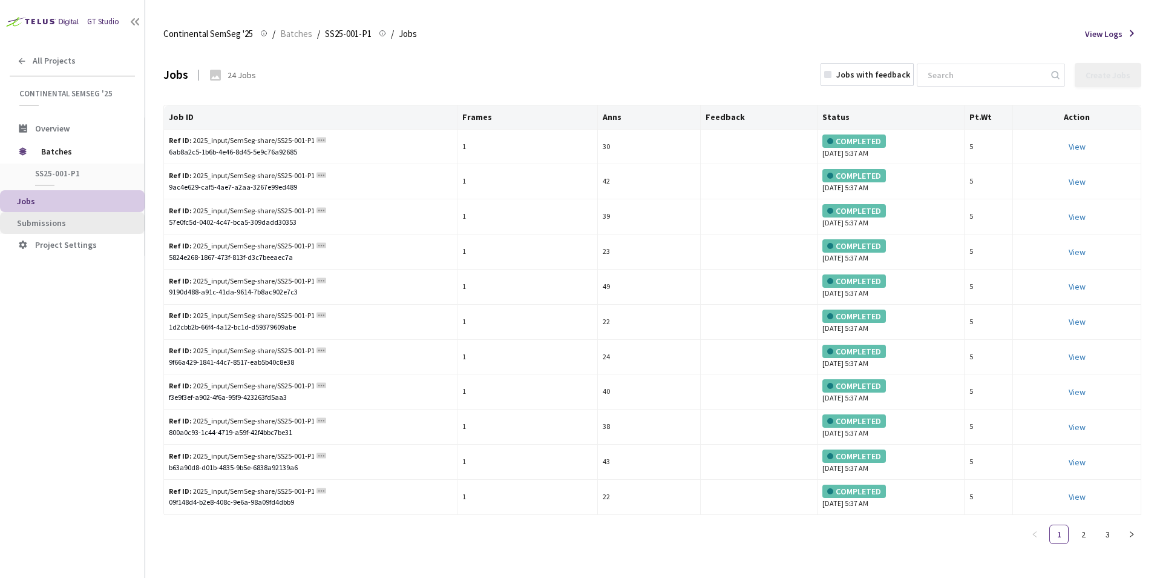
click at [80, 223] on span "Submissions" at bounding box center [76, 223] width 118 height 10
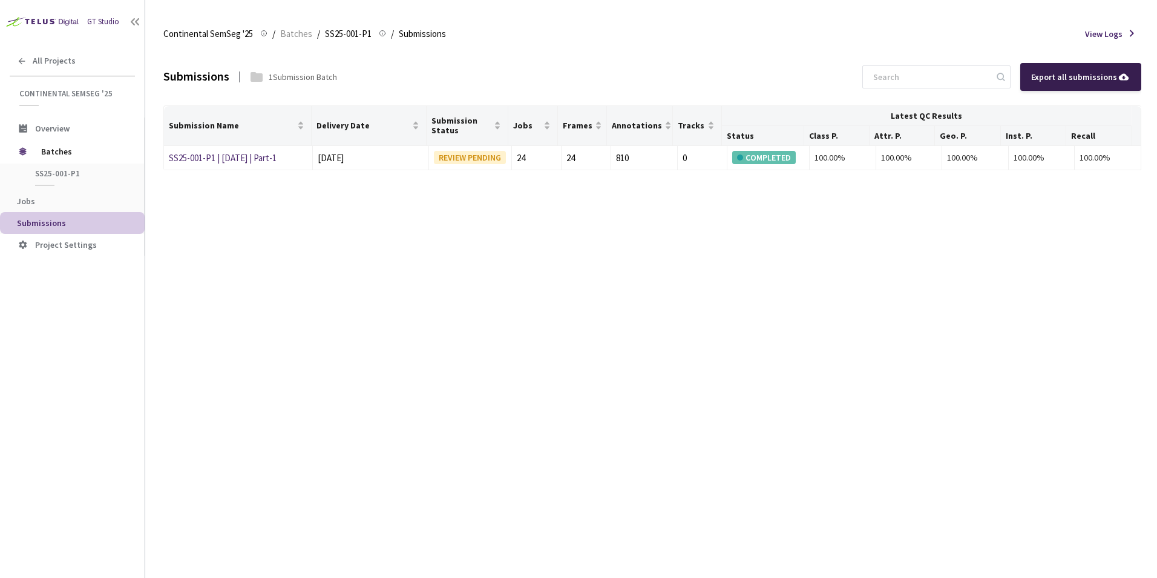
click at [1061, 76] on div "Export all submissions" at bounding box center [1081, 76] width 99 height 13
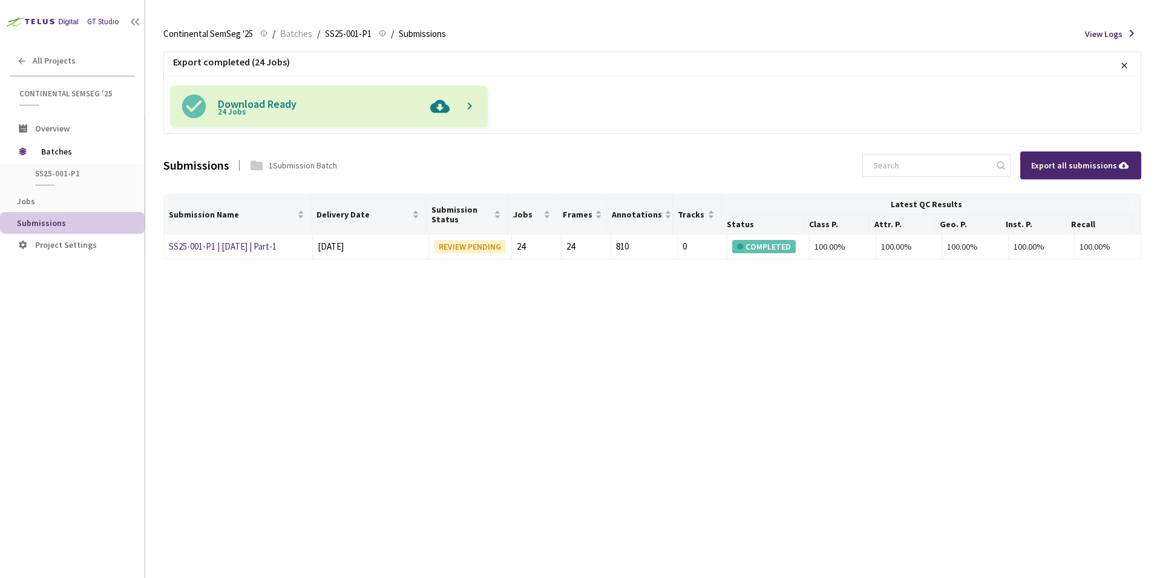
click at [436, 106] on img at bounding box center [439, 106] width 31 height 42
click at [716, 45] on div "Continental SemSeg '25 Continental SemSeg '25 / Batches / SS25-001-P1 SS25-001-…" at bounding box center [652, 33] width 978 height 29
